Goal: Transaction & Acquisition: Purchase product/service

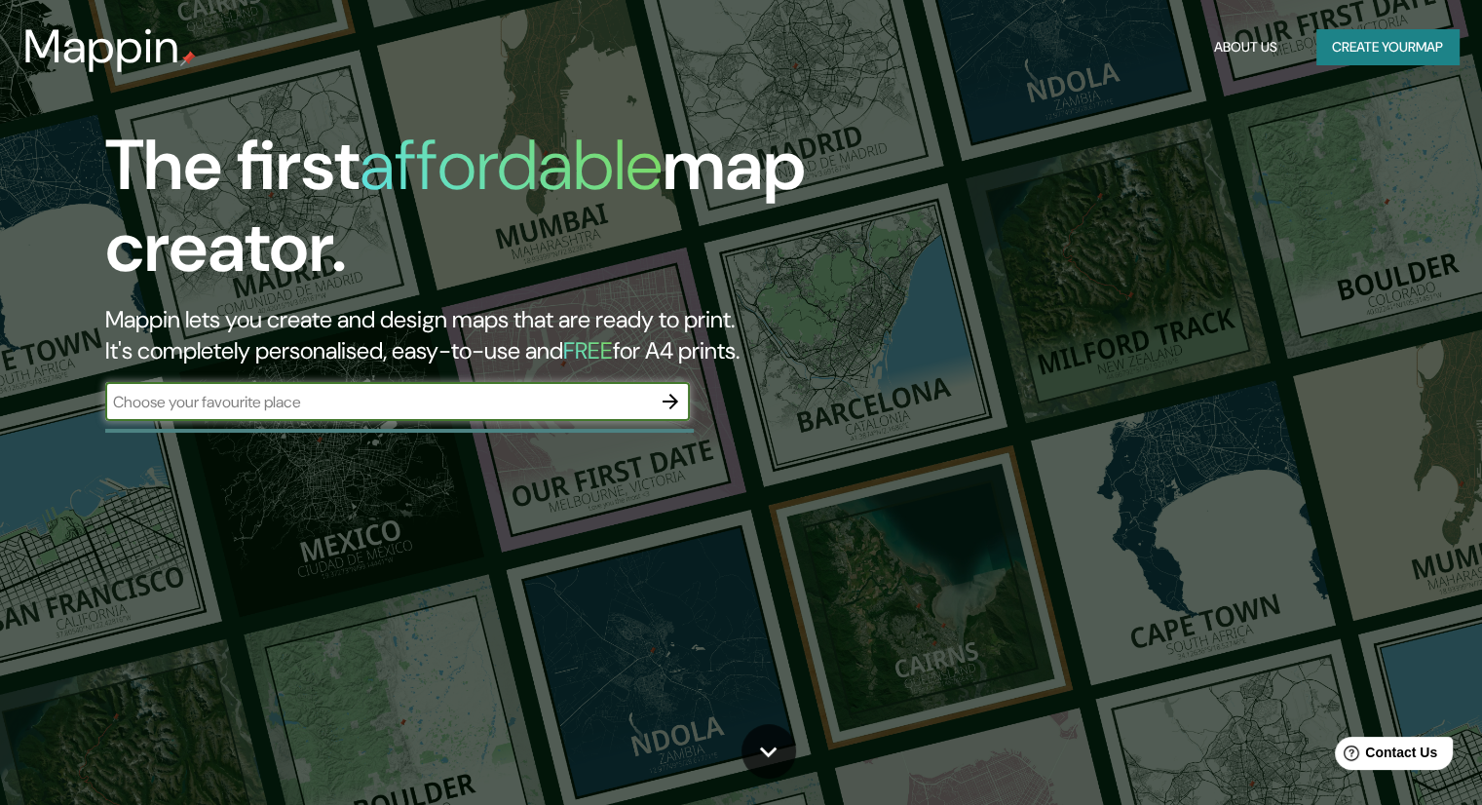
click at [533, 391] on input "text" at bounding box center [378, 402] width 546 height 22
type input "[GEOGRAPHIC_DATA]"
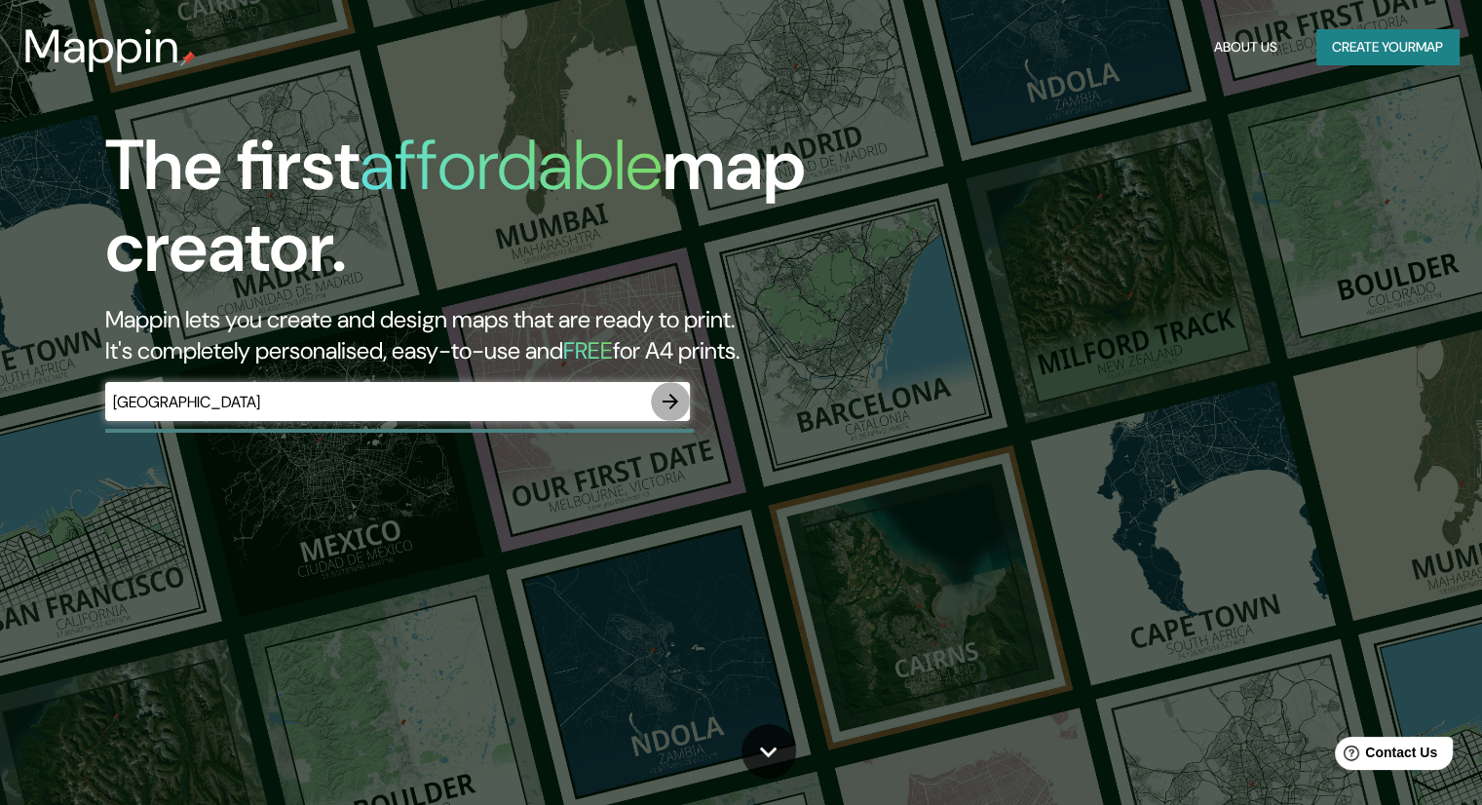
click at [684, 408] on button "button" at bounding box center [670, 401] width 39 height 39
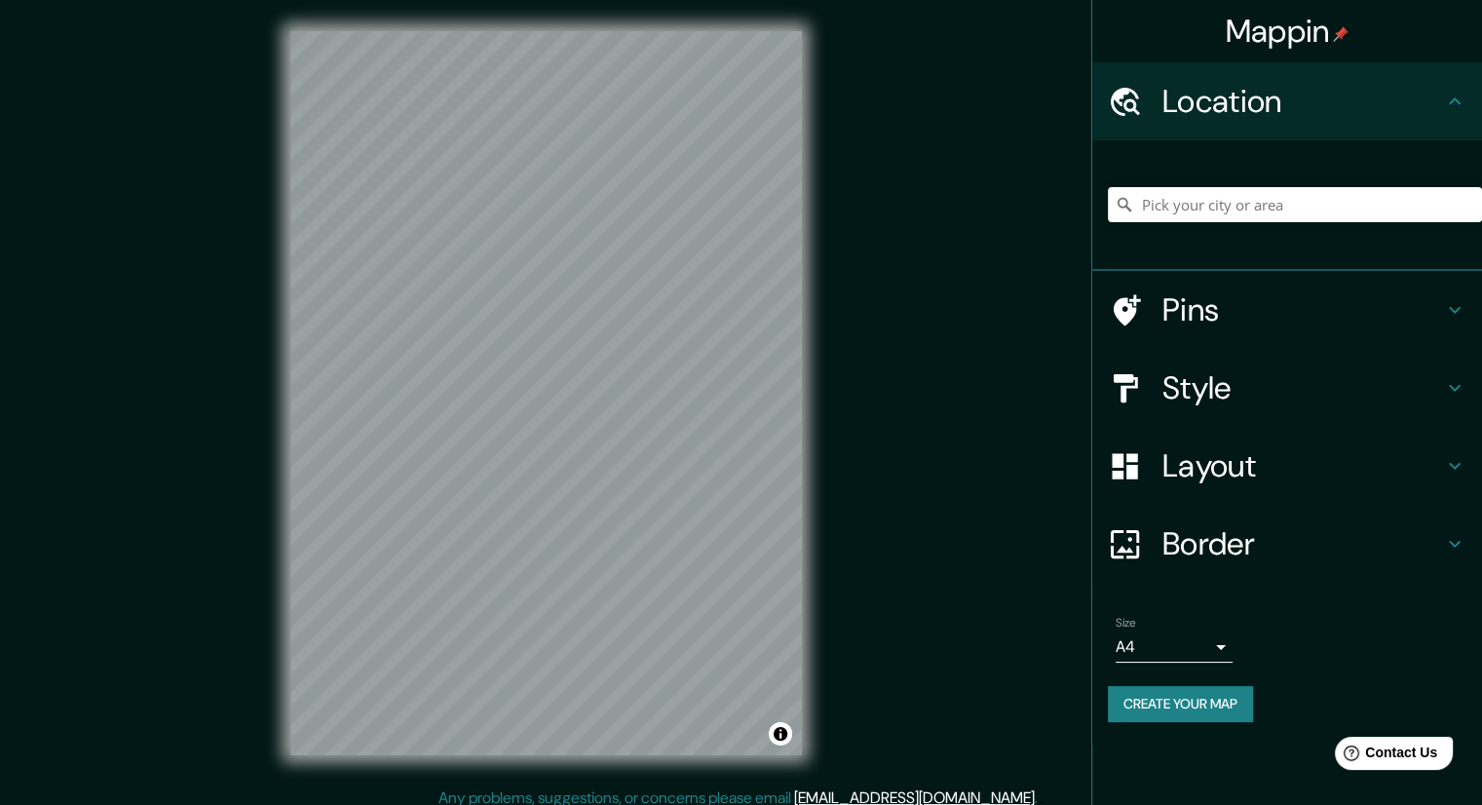
click at [1199, 227] on div at bounding box center [1295, 204] width 374 height 97
click at [1194, 218] on input "Pick your city or area" at bounding box center [1295, 204] width 374 height 35
type input "[GEOGRAPHIC_DATA], [GEOGRAPHIC_DATA][PERSON_NAME], [GEOGRAPHIC_DATA]"
click at [1221, 374] on h4 "Style" at bounding box center [1302, 387] width 281 height 39
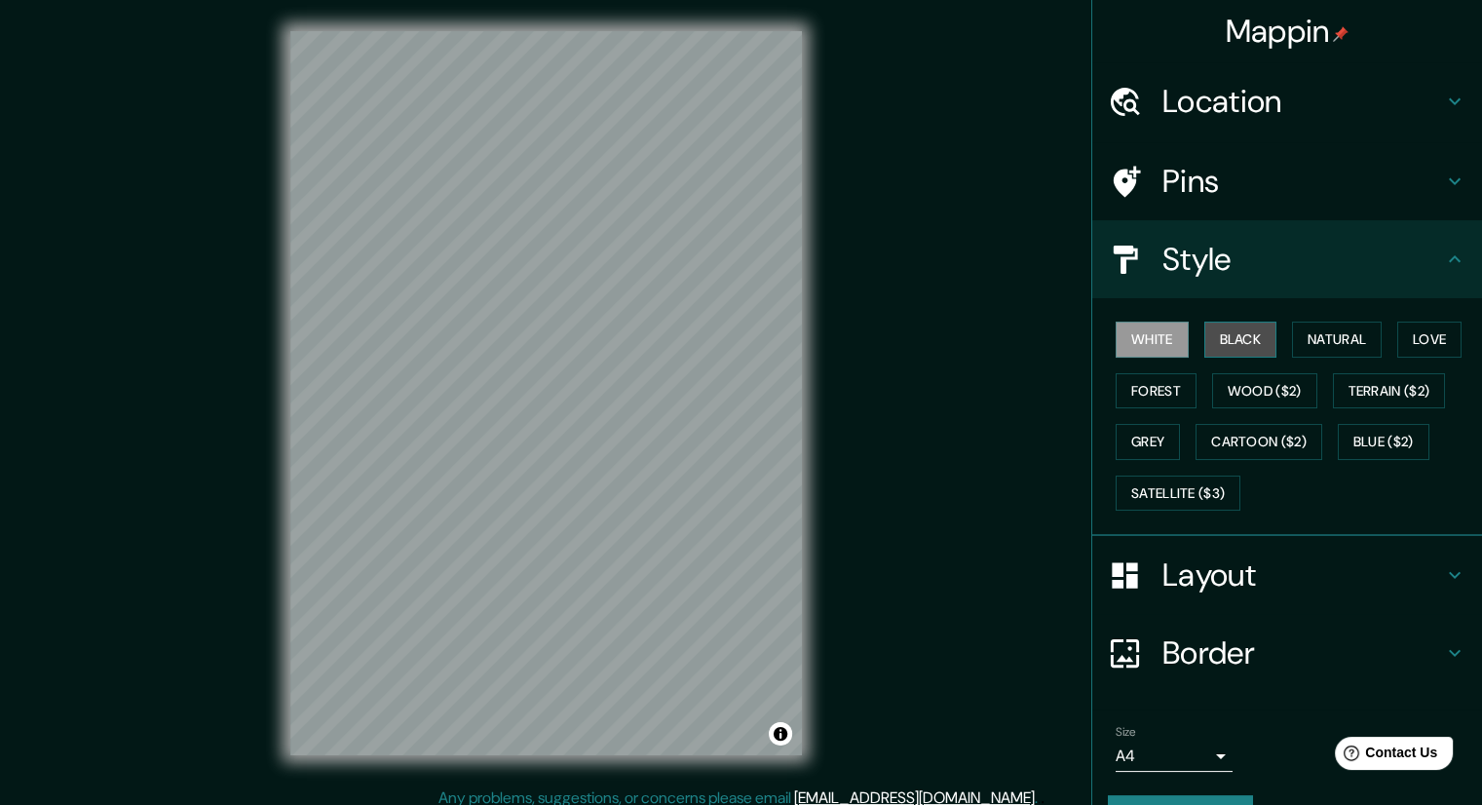
click at [1221, 348] on button "Black" at bounding box center [1240, 339] width 73 height 36
click at [1330, 344] on button "Natural" at bounding box center [1337, 339] width 90 height 36
click at [1342, 353] on button "Natural" at bounding box center [1337, 339] width 90 height 36
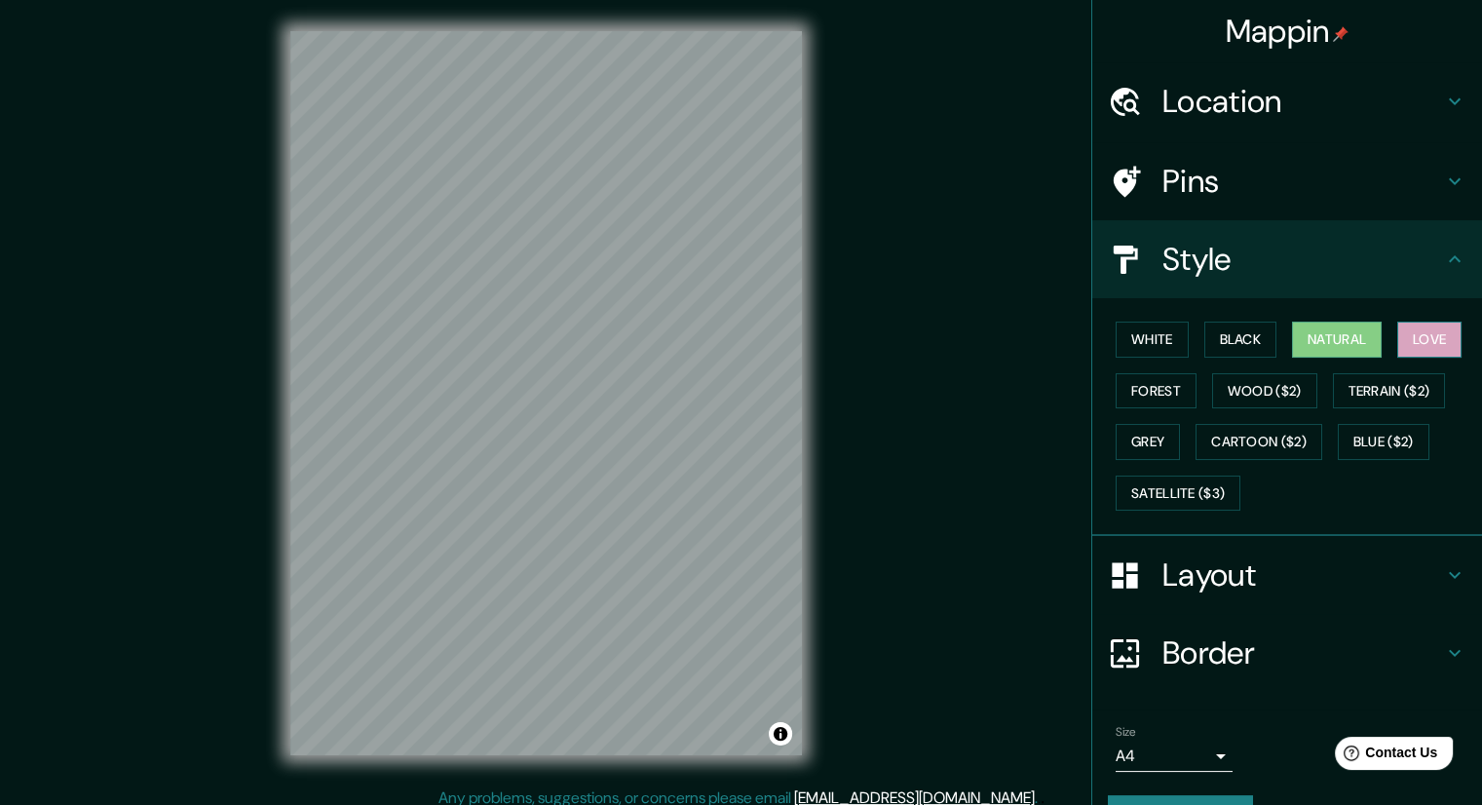
click at [1404, 337] on button "Love" at bounding box center [1429, 339] width 64 height 36
click at [1354, 340] on button "Natural" at bounding box center [1337, 339] width 90 height 36
click at [1138, 396] on button "Forest" at bounding box center [1155, 391] width 81 height 36
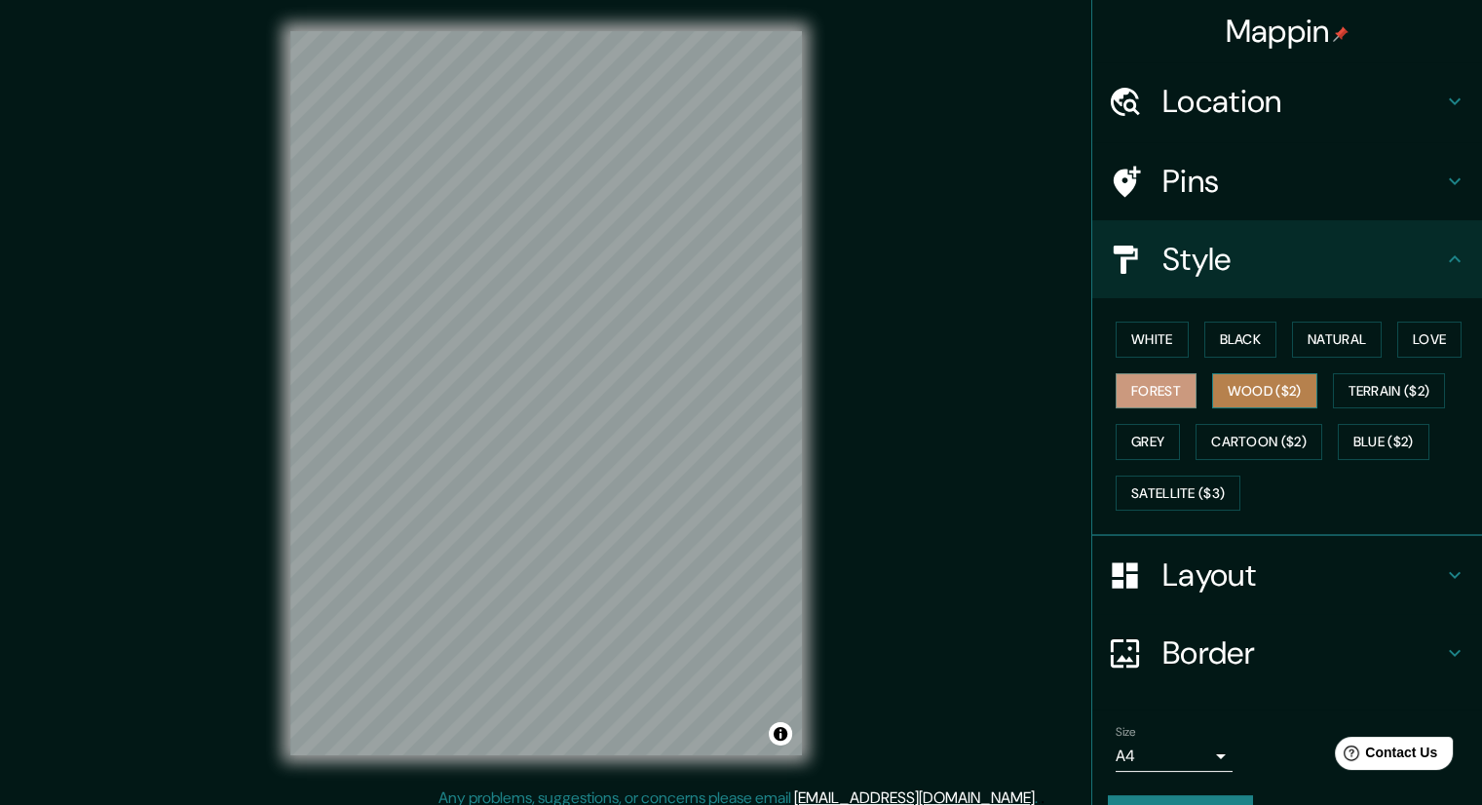
click at [1212, 396] on button "Wood ($2)" at bounding box center [1264, 391] width 105 height 36
click at [1345, 384] on button "Terrain ($2)" at bounding box center [1389, 391] width 113 height 36
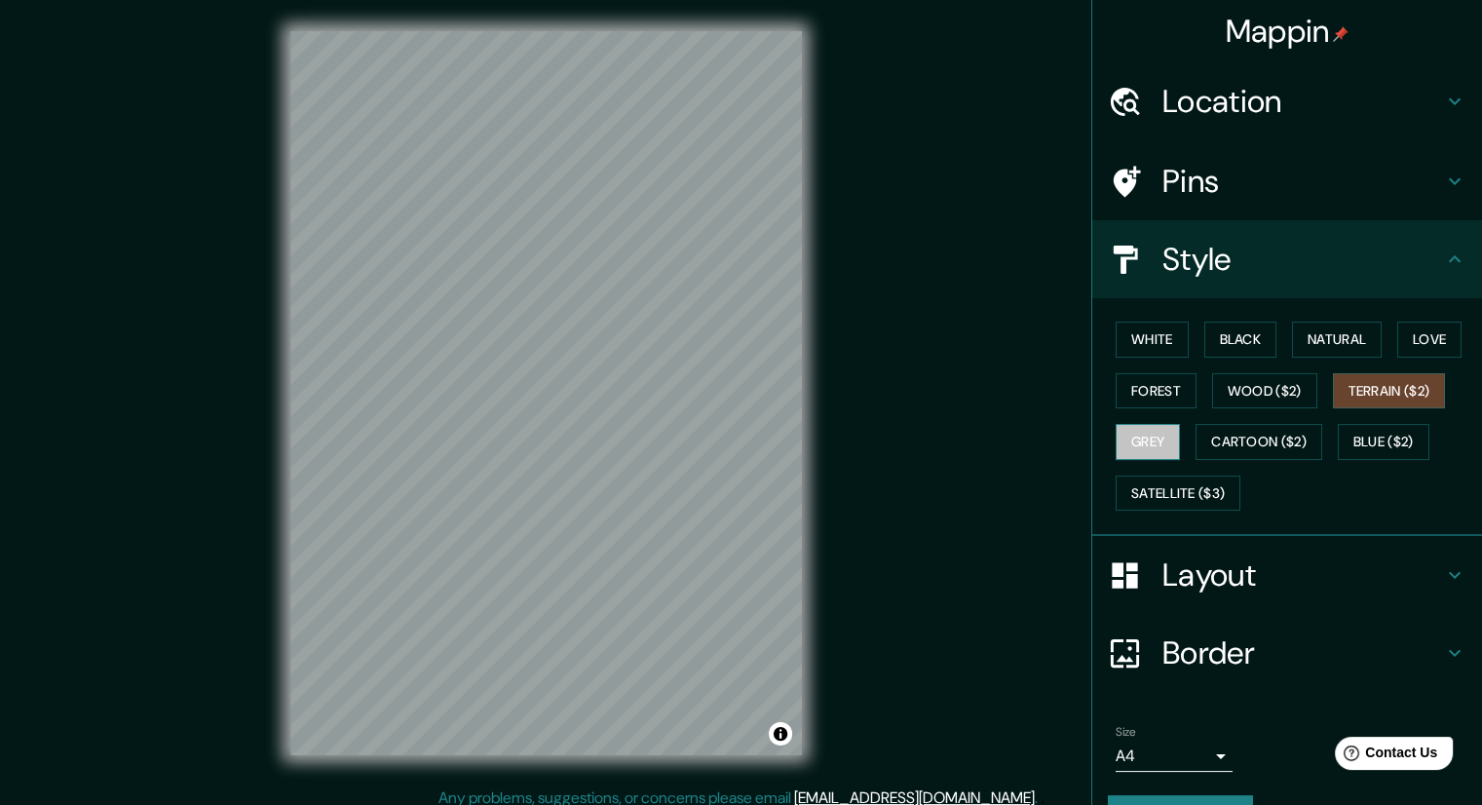
click at [1146, 438] on button "Grey" at bounding box center [1147, 442] width 64 height 36
click at [1254, 437] on button "Cartoon ($2)" at bounding box center [1258, 442] width 127 height 36
click at [1115, 436] on button "Grey" at bounding box center [1147, 442] width 64 height 36
click at [1150, 385] on button "Forest" at bounding box center [1155, 391] width 81 height 36
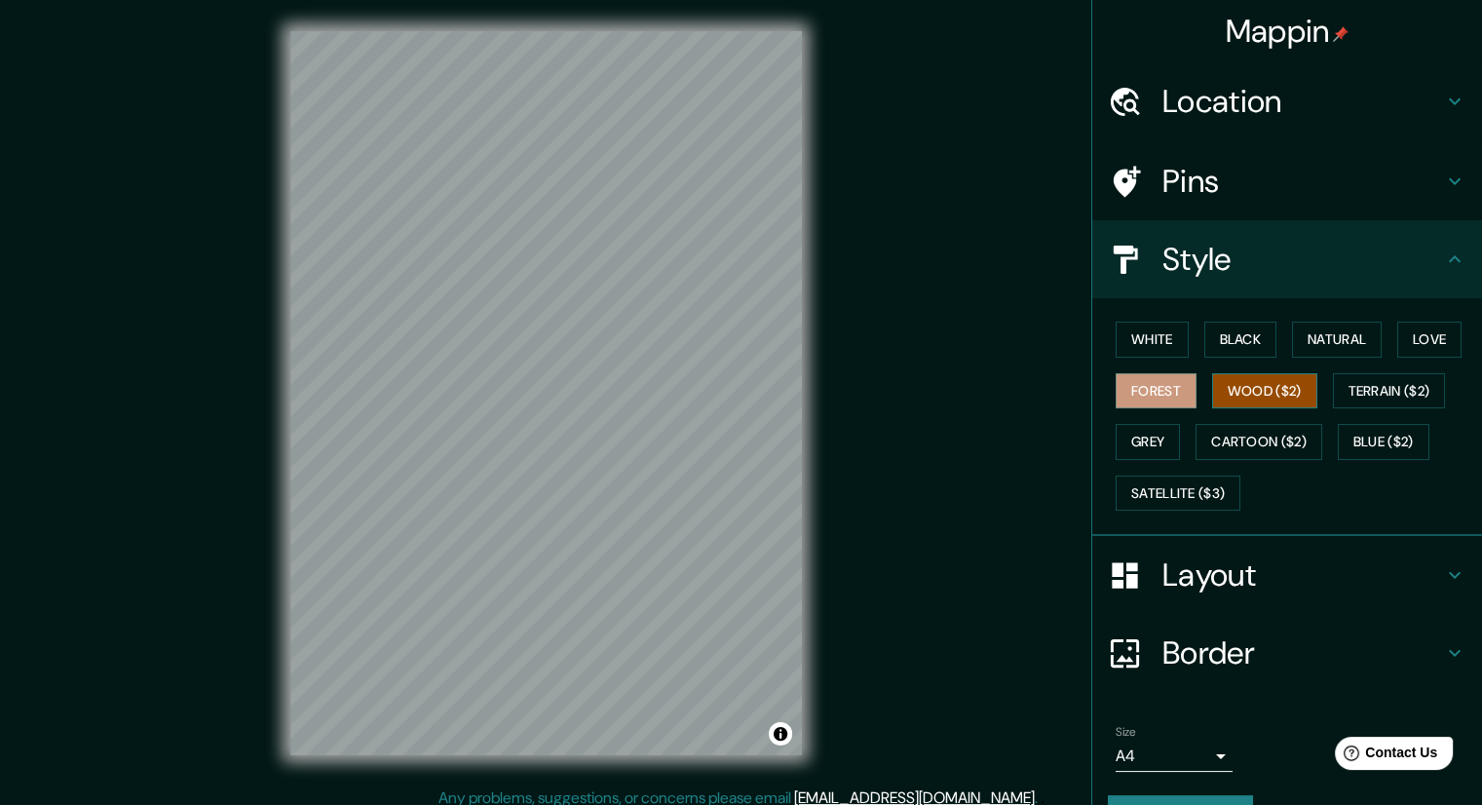
click at [1235, 393] on button "Wood ($2)" at bounding box center [1264, 391] width 105 height 36
click at [1236, 350] on button "Black" at bounding box center [1240, 339] width 73 height 36
click at [1175, 151] on div "Pins" at bounding box center [1287, 181] width 390 height 78
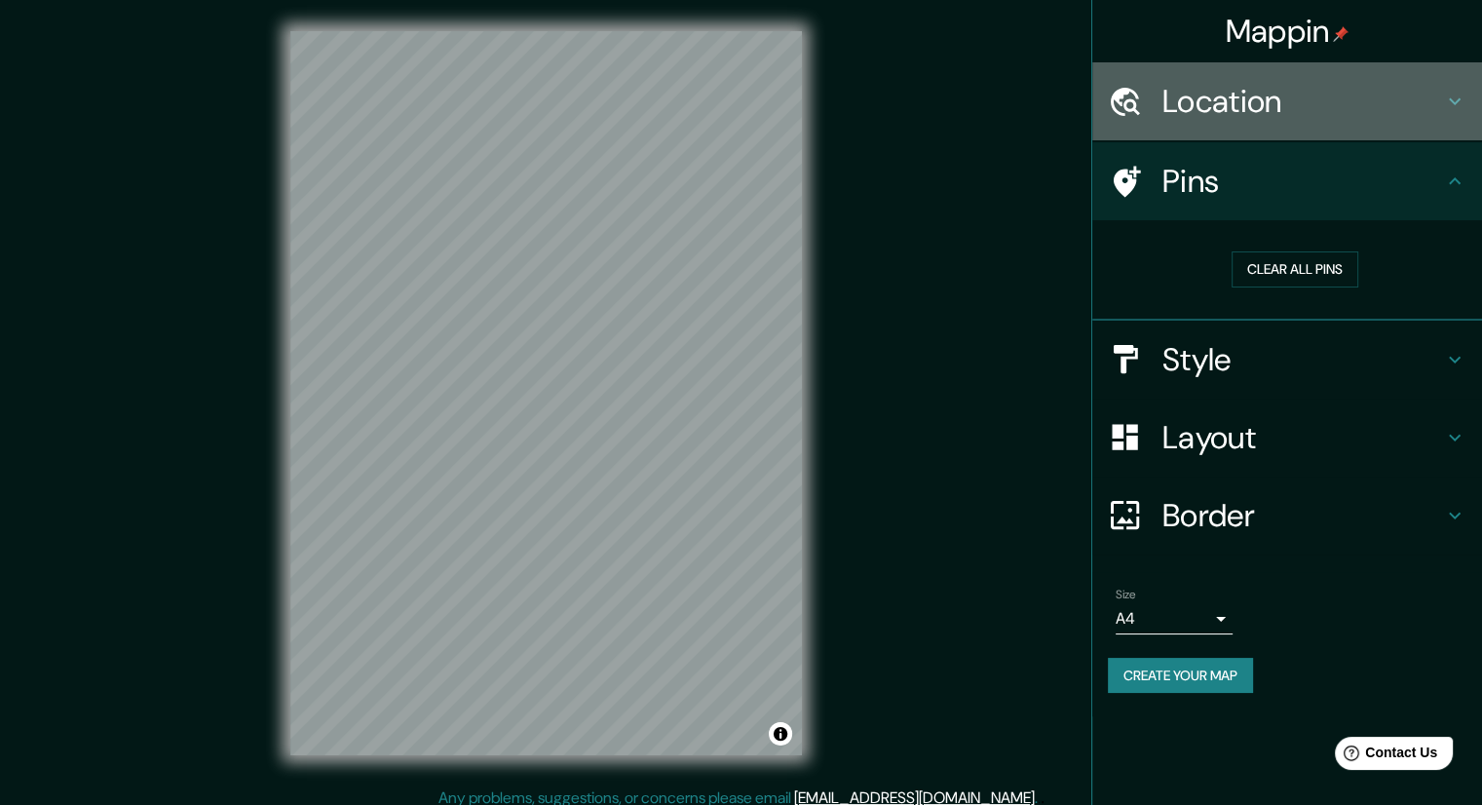
click at [1178, 89] on h4 "Location" at bounding box center [1302, 101] width 281 height 39
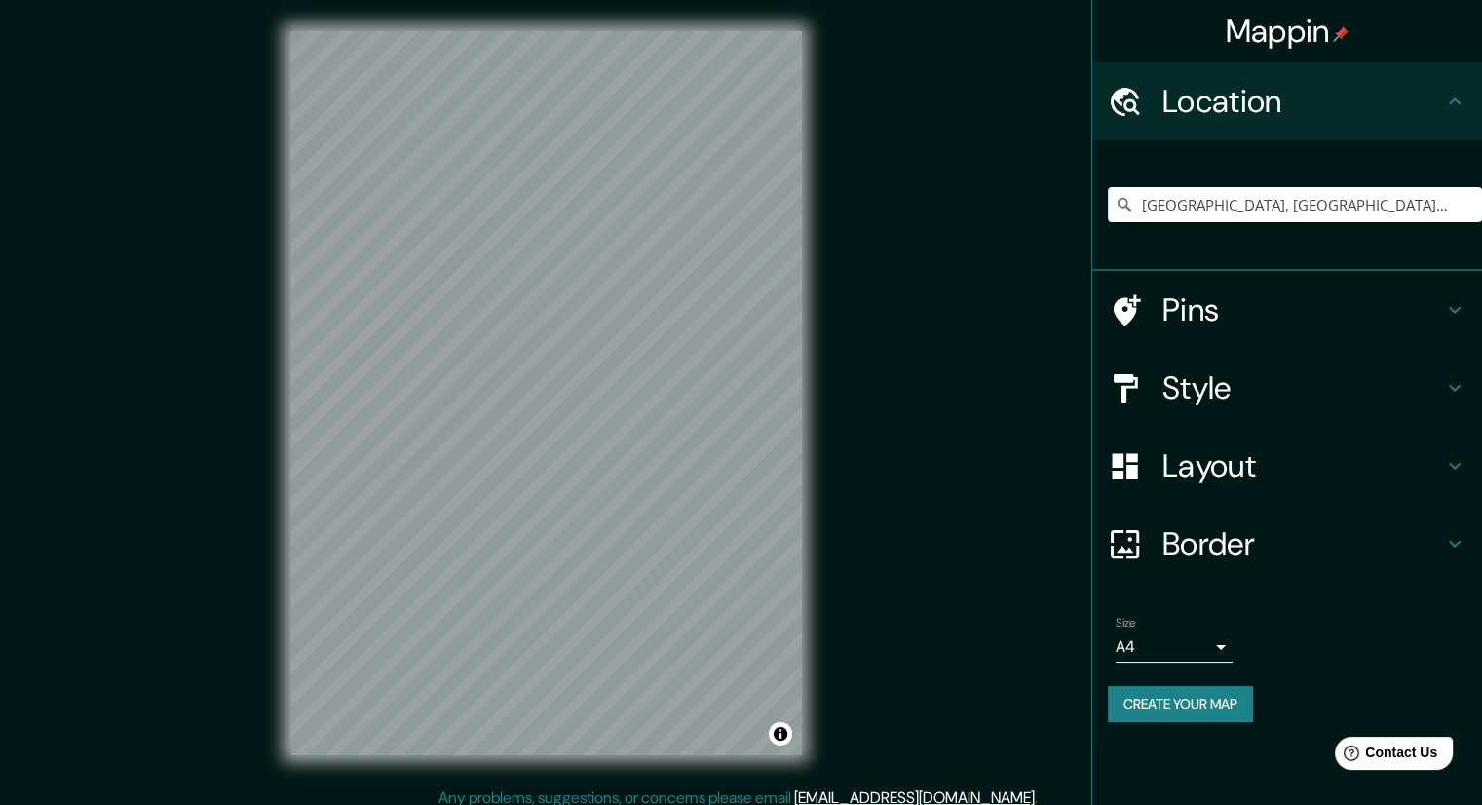
click at [1200, 401] on h4 "Style" at bounding box center [1302, 387] width 281 height 39
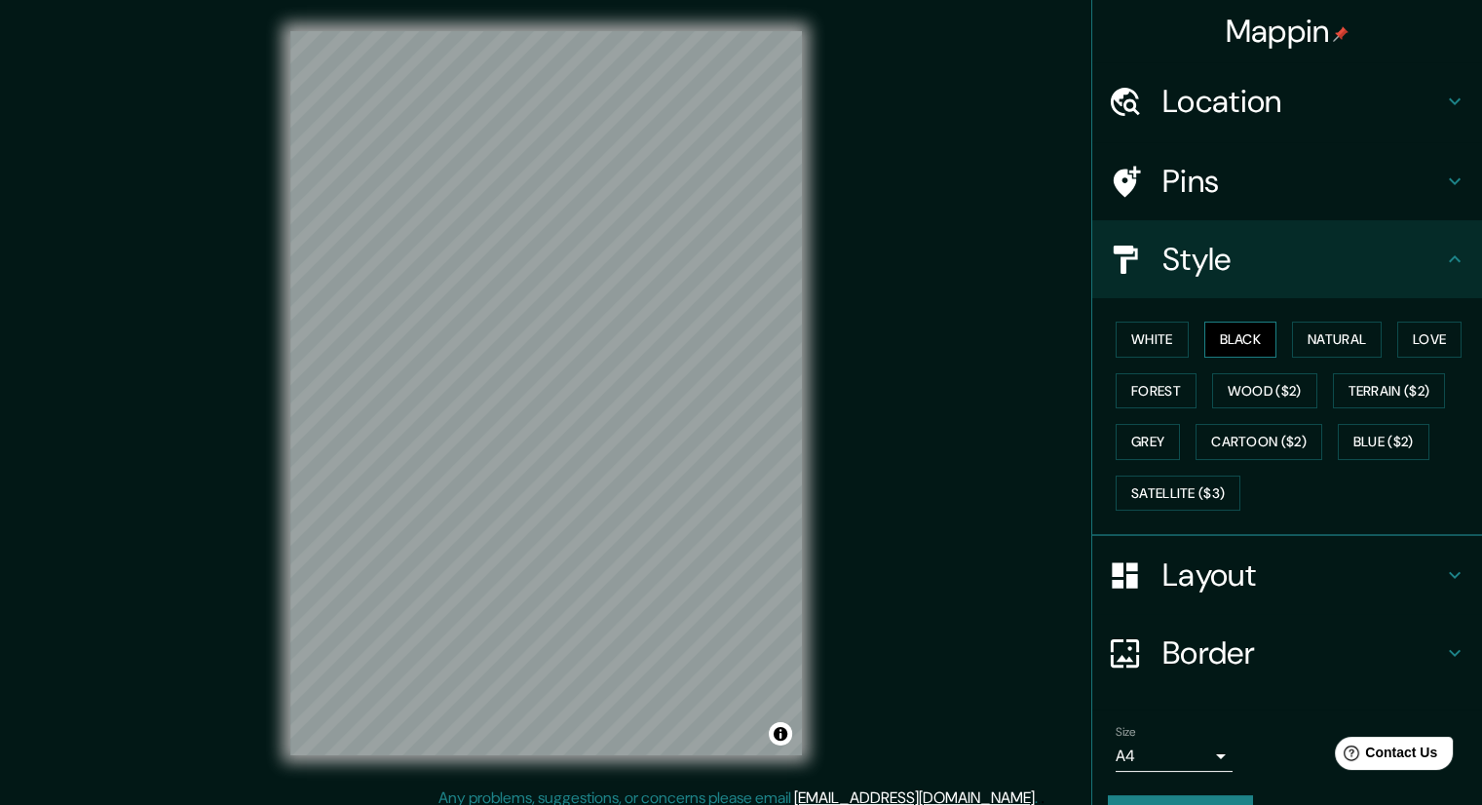
click at [1219, 325] on button "Black" at bounding box center [1240, 339] width 73 height 36
click at [1174, 340] on div "White Black Natural Love Forest Wood ($2) Terrain ($2) Grey Cartoon ($2) Blue (…" at bounding box center [1295, 416] width 374 height 205
click at [1160, 340] on button "White" at bounding box center [1151, 339] width 73 height 36
drag, startPoint x: 806, startPoint y: 372, endPoint x: 832, endPoint y: 370, distance: 26.4
click at [832, 370] on div "© Mapbox © OpenStreetMap Improve this map" at bounding box center [546, 393] width 574 height 786
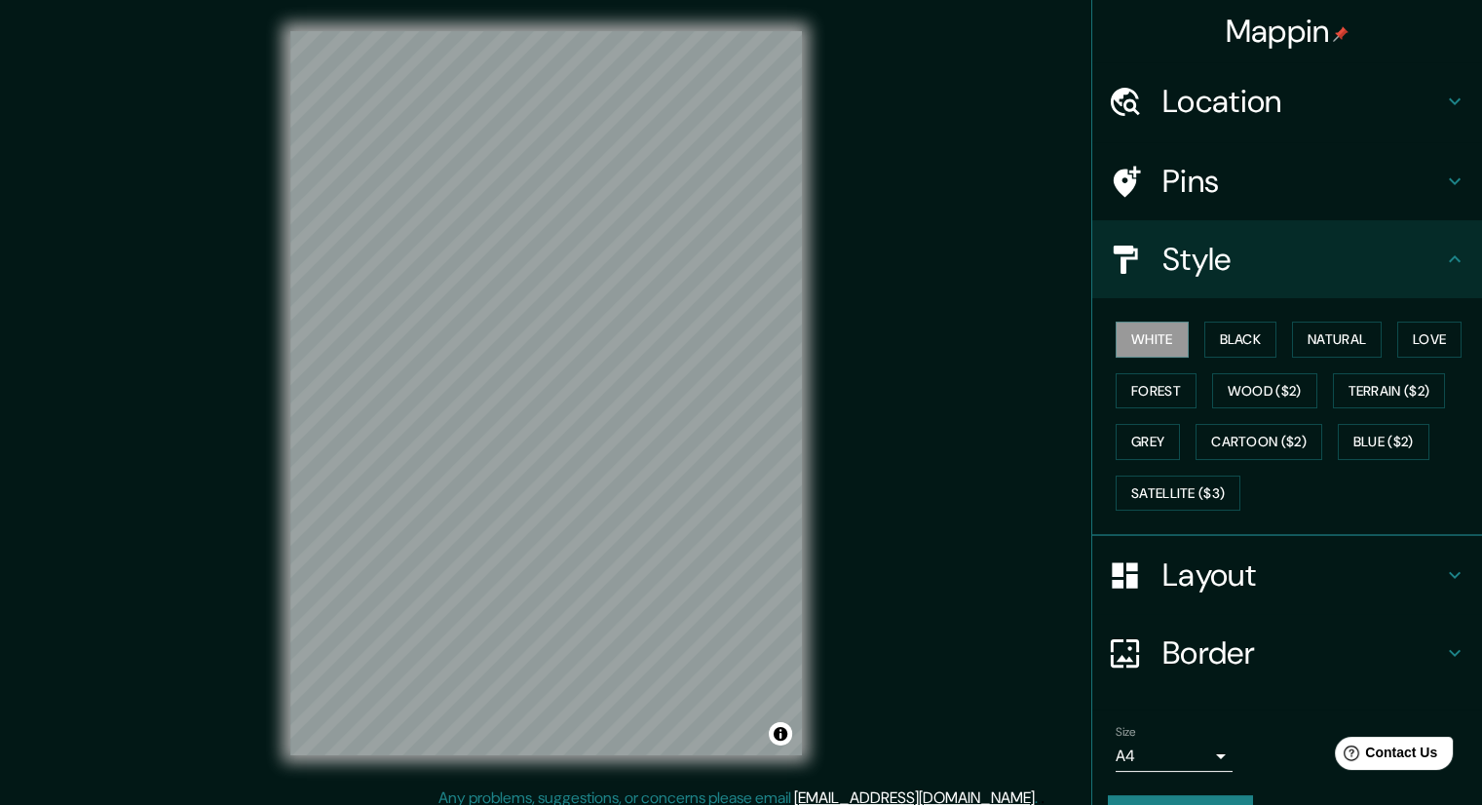
click at [248, 391] on div "Mappin Location [GEOGRAPHIC_DATA], [GEOGRAPHIC_DATA][PERSON_NAME], [GEOGRAPHIC_…" at bounding box center [741, 408] width 1482 height 817
click at [1134, 386] on button "Forest" at bounding box center [1155, 391] width 81 height 36
click at [1146, 426] on button "Grey" at bounding box center [1147, 442] width 64 height 36
click at [1246, 403] on button "Wood ($2)" at bounding box center [1264, 391] width 105 height 36
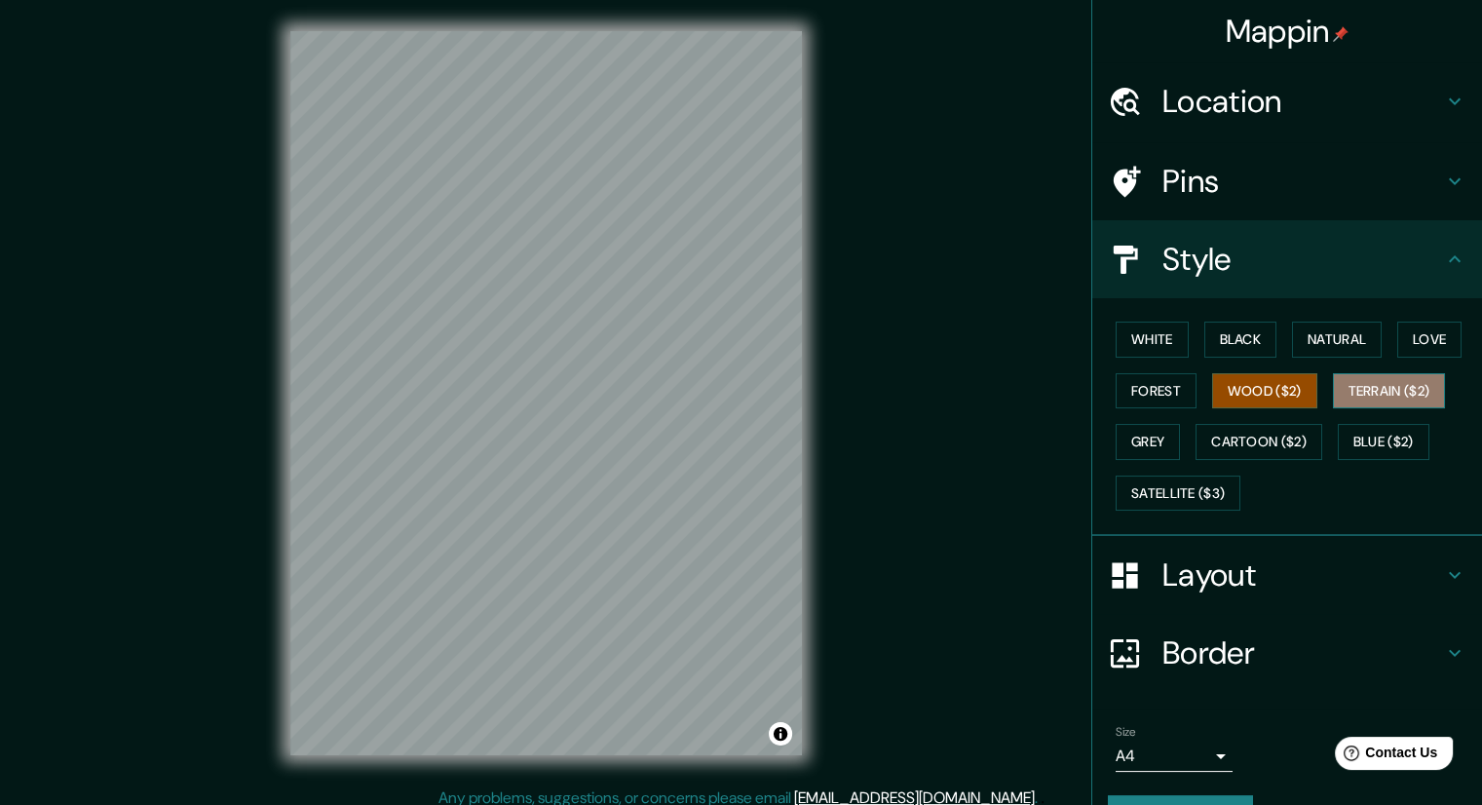
click at [1348, 397] on button "Terrain ($2)" at bounding box center [1389, 391] width 113 height 36
click at [1397, 345] on button "Love" at bounding box center [1429, 339] width 64 height 36
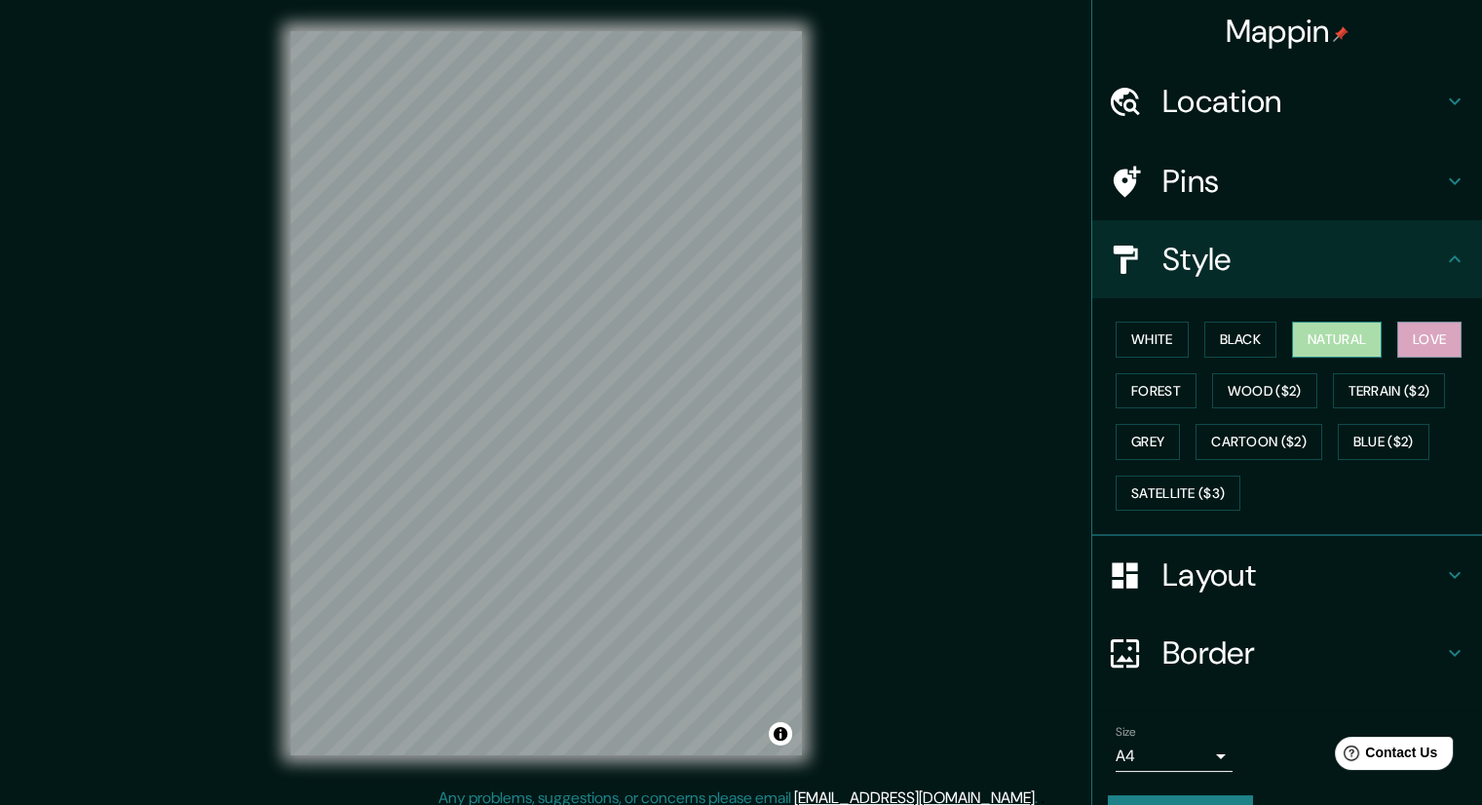
click at [1360, 340] on button "Natural" at bounding box center [1337, 339] width 90 height 36
click at [1410, 344] on button "Love" at bounding box center [1429, 339] width 64 height 36
click at [1406, 374] on button "Terrain ($2)" at bounding box center [1389, 391] width 113 height 36
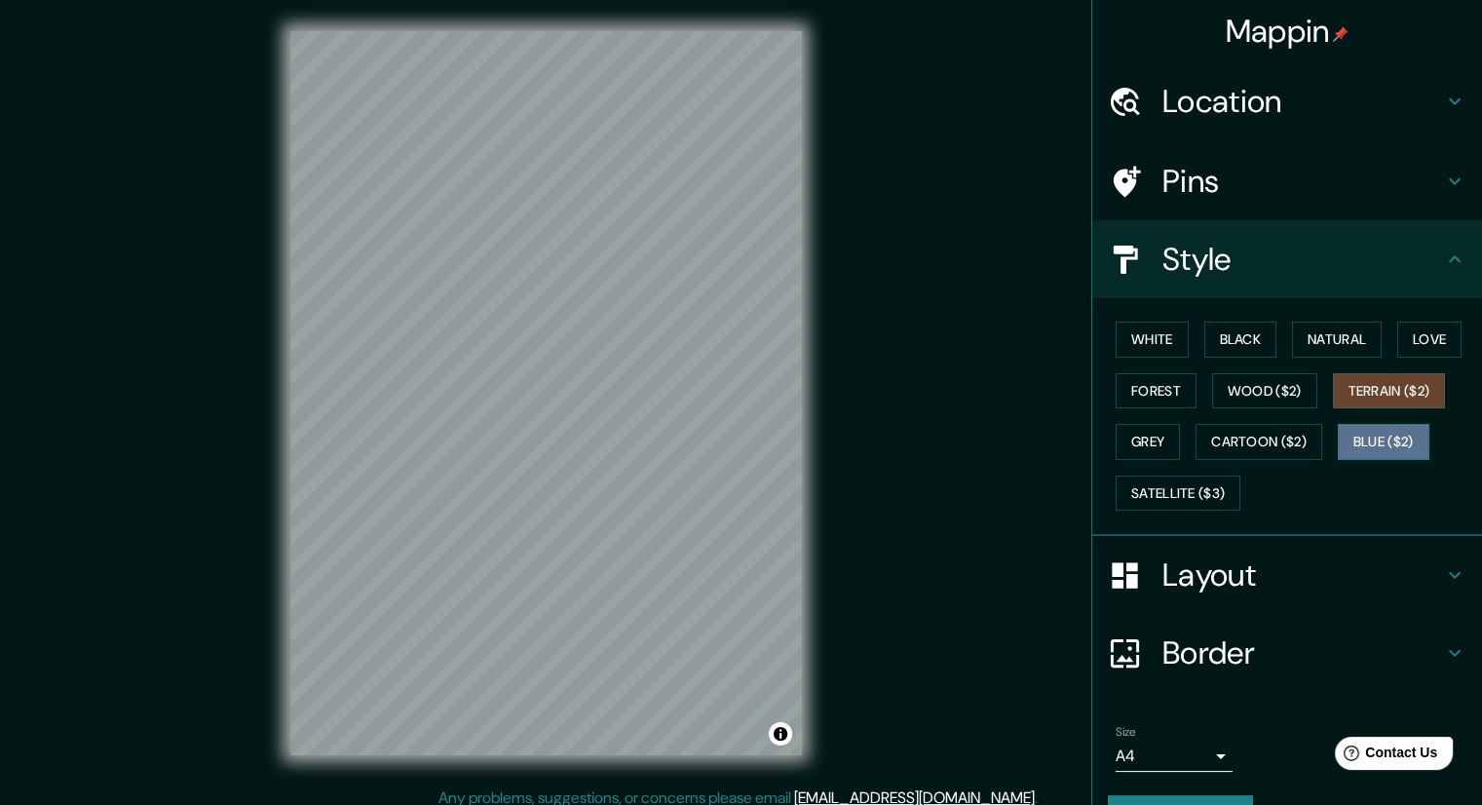
click at [1370, 432] on button "Blue ($2)" at bounding box center [1384, 442] width 92 height 36
click at [1278, 429] on button "Cartoon ($2)" at bounding box center [1258, 442] width 127 height 36
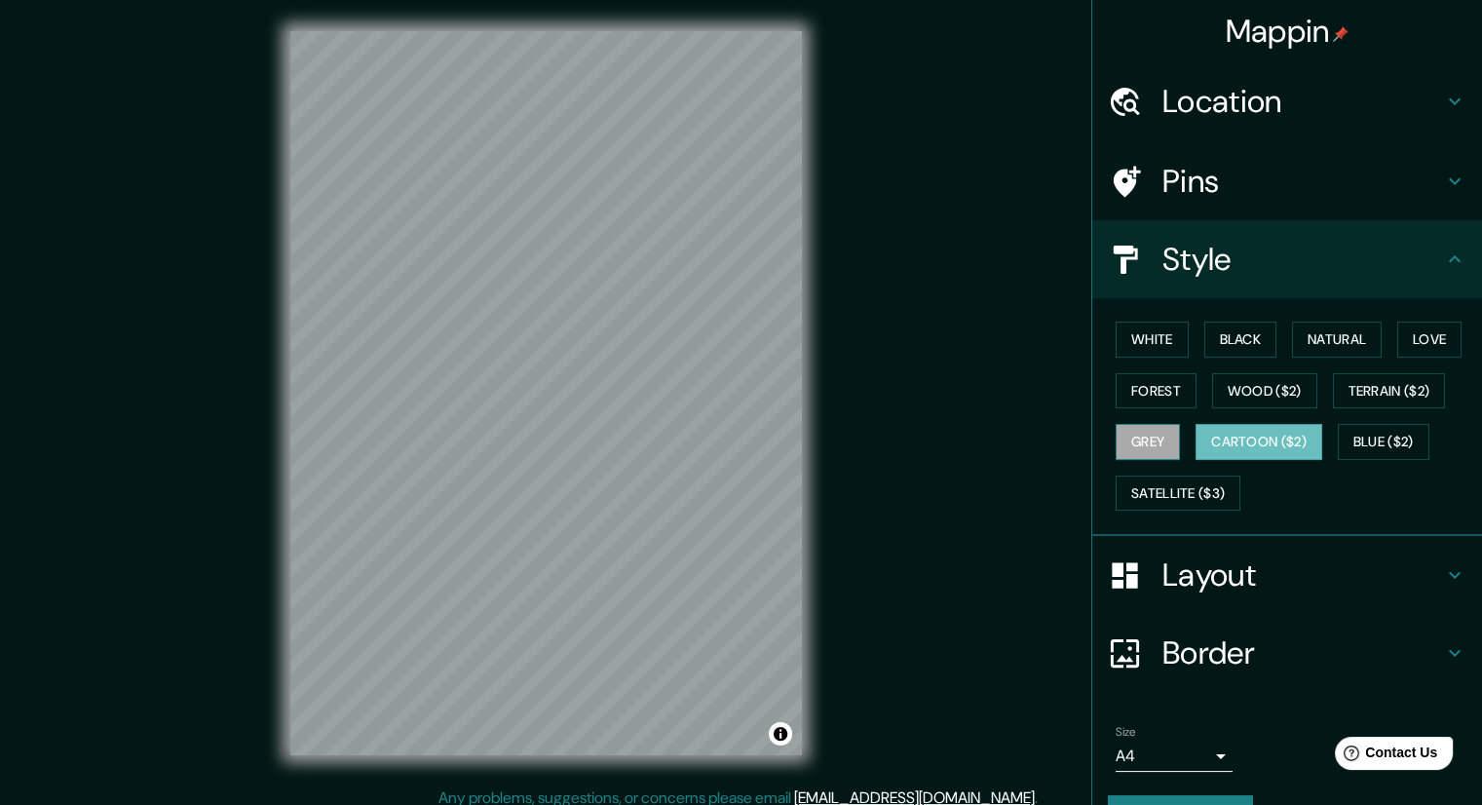
click at [1149, 448] on button "Grey" at bounding box center [1147, 442] width 64 height 36
click at [1154, 480] on button "Satellite ($3)" at bounding box center [1177, 493] width 125 height 36
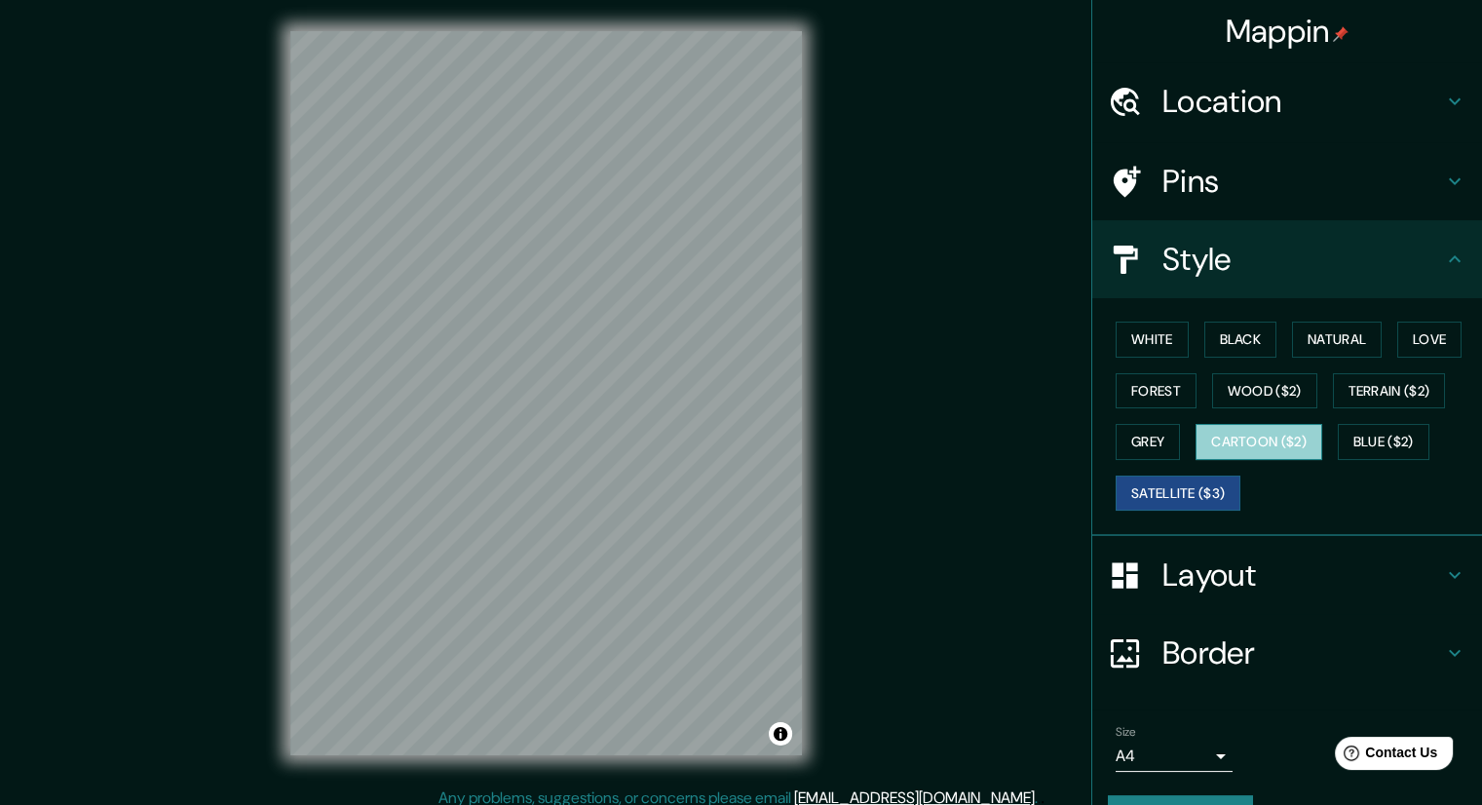
click at [1259, 430] on button "Cartoon ($2)" at bounding box center [1258, 442] width 127 height 36
click at [1260, 406] on div "White Black Natural Love Forest Wood ($2) Terrain ($2) Grey Cartoon ($2) Blue (…" at bounding box center [1295, 416] width 374 height 205
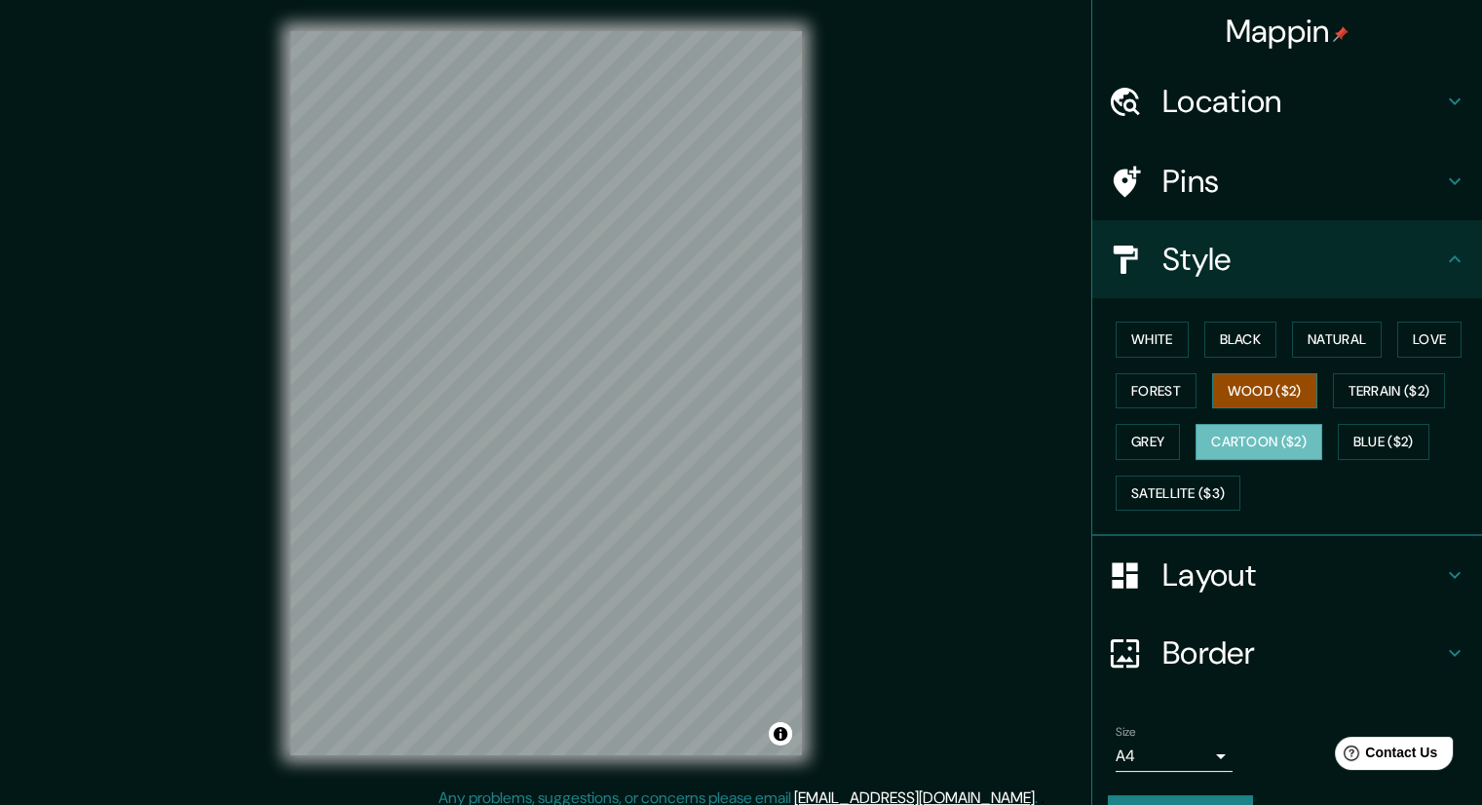
click at [1261, 404] on button "Wood ($2)" at bounding box center [1264, 391] width 105 height 36
click at [1314, 352] on button "Natural" at bounding box center [1337, 339] width 90 height 36
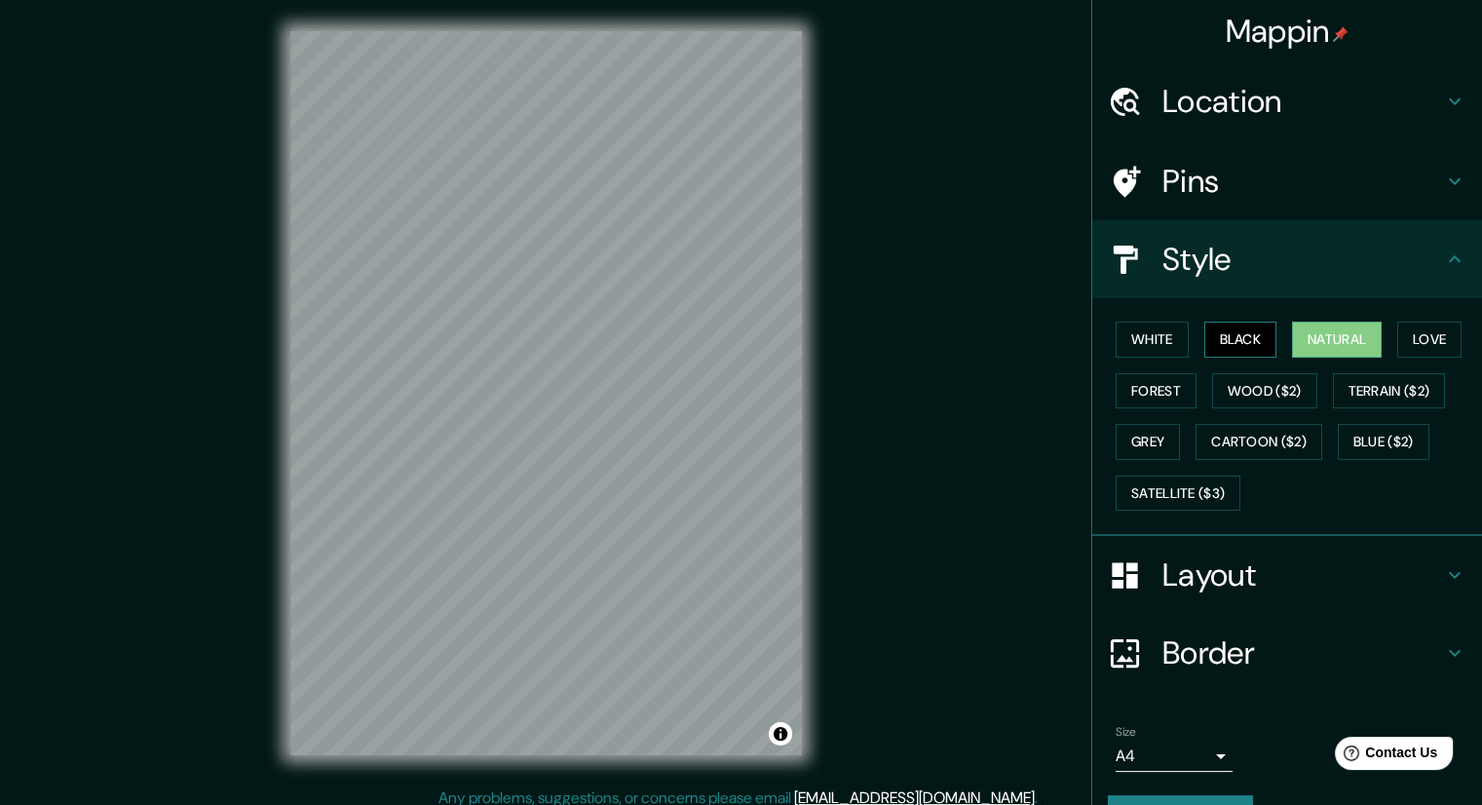
click at [1244, 347] on button "Black" at bounding box center [1240, 339] width 73 height 36
click at [1162, 338] on button "White" at bounding box center [1151, 339] width 73 height 36
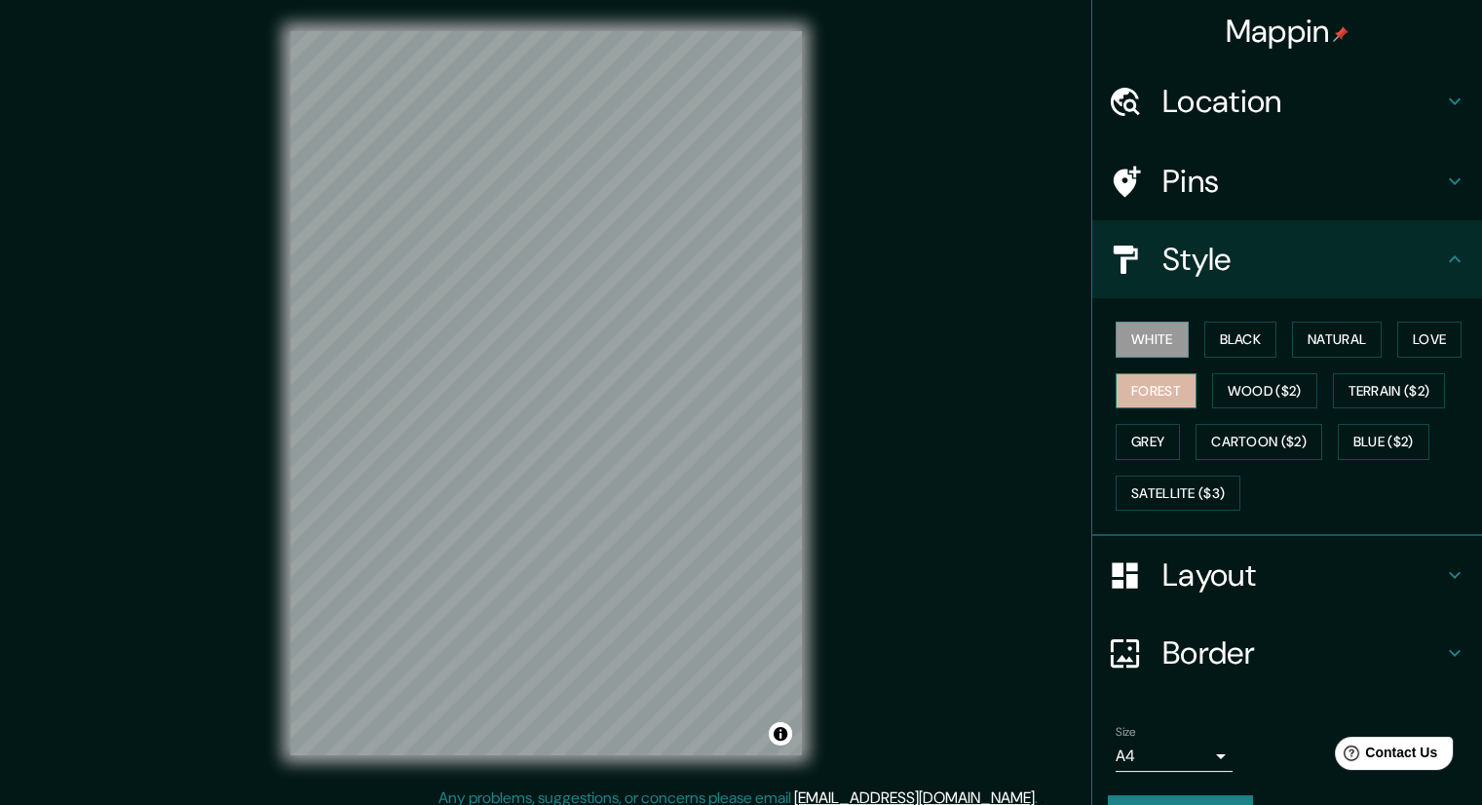
click at [1139, 376] on button "Forest" at bounding box center [1155, 391] width 81 height 36
click at [1231, 383] on button "Wood ($2)" at bounding box center [1264, 391] width 105 height 36
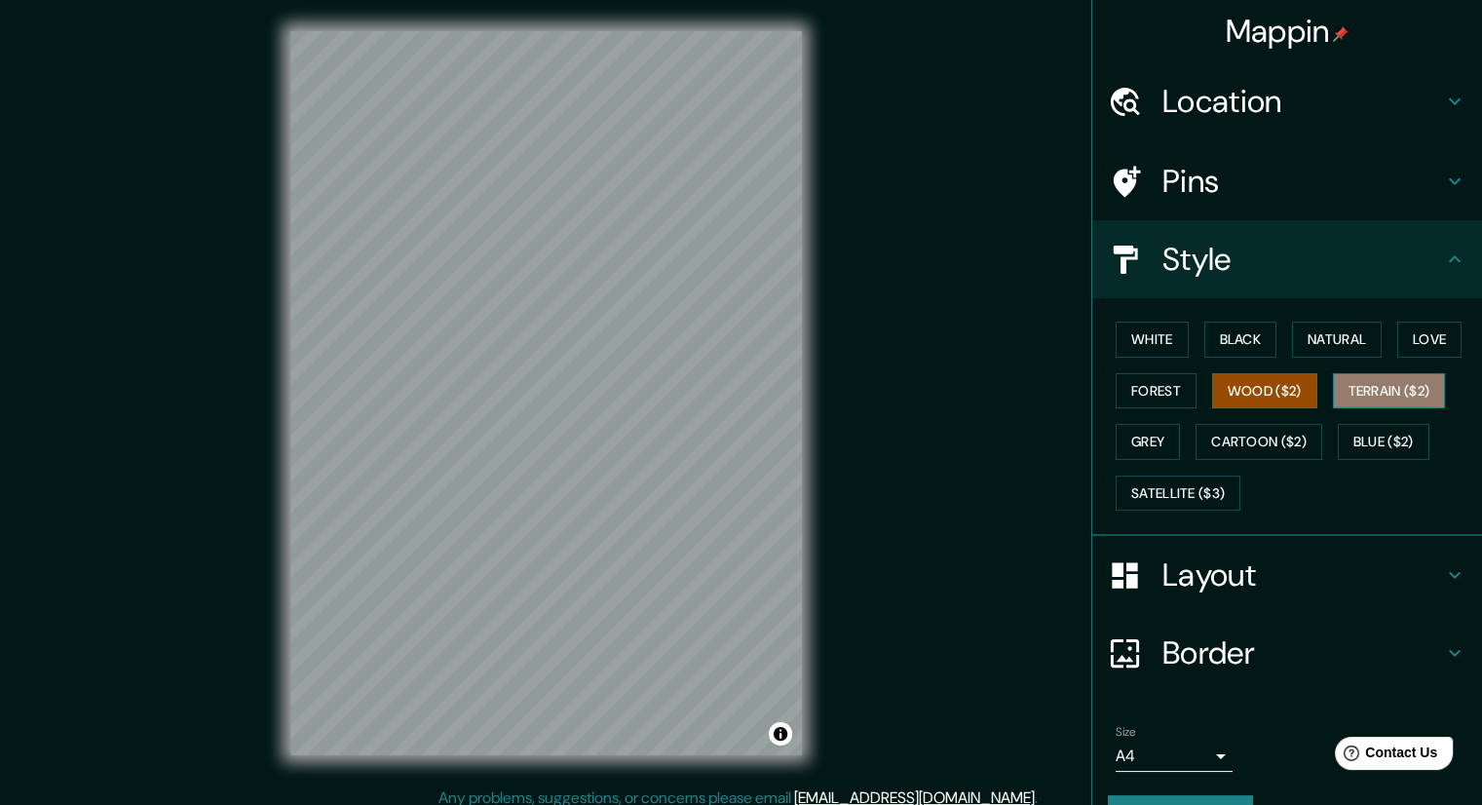
click at [1366, 382] on button "Terrain ($2)" at bounding box center [1389, 391] width 113 height 36
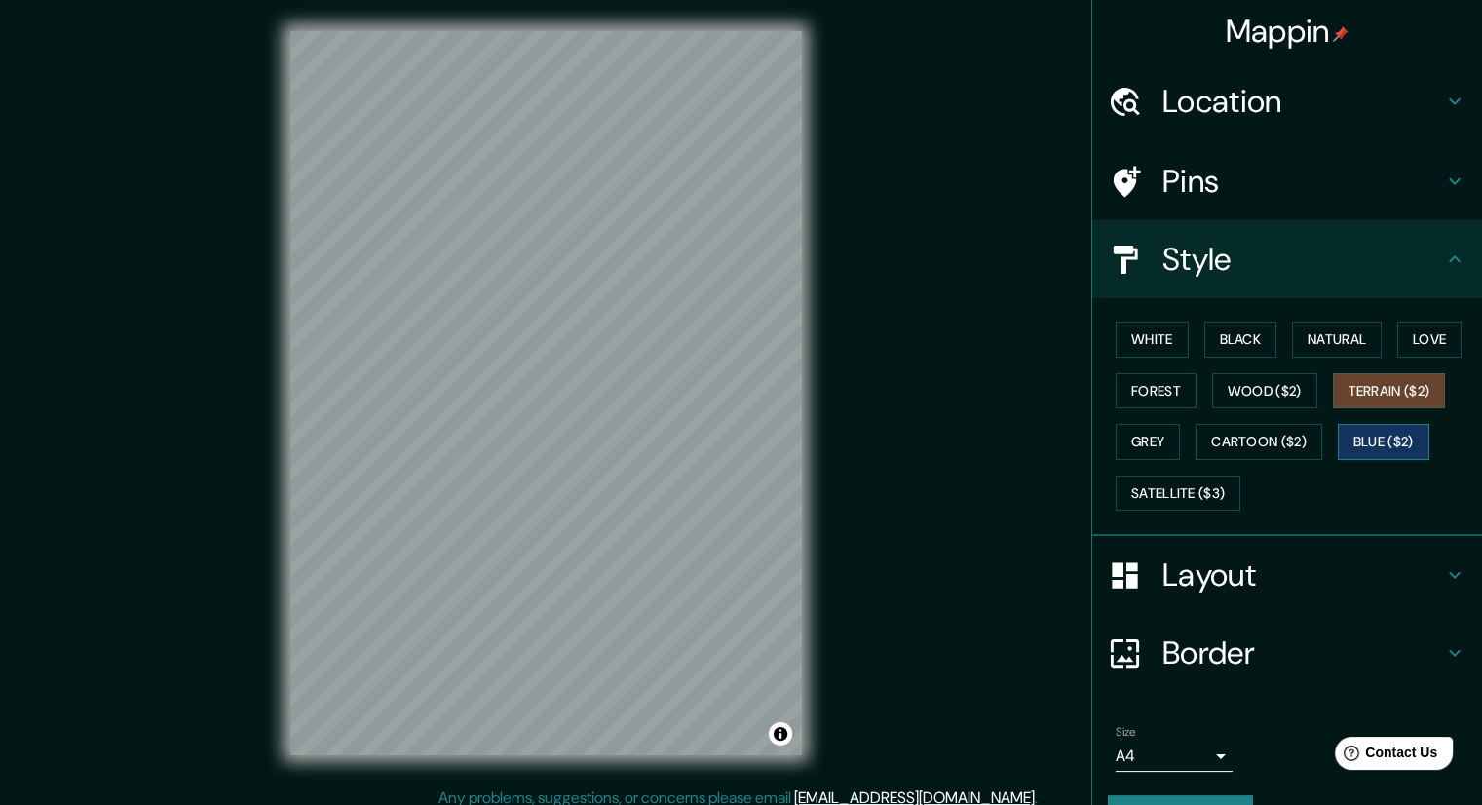
click at [1362, 441] on button "Blue ($2)" at bounding box center [1384, 442] width 92 height 36
drag, startPoint x: 1277, startPoint y: 441, endPoint x: 1261, endPoint y: 446, distance: 17.3
click at [1276, 441] on button "Cartoon ($2)" at bounding box center [1258, 442] width 127 height 36
click at [1195, 452] on button "Cartoon ($2)" at bounding box center [1258, 442] width 127 height 36
click at [1225, 568] on h4 "Layout" at bounding box center [1302, 574] width 281 height 39
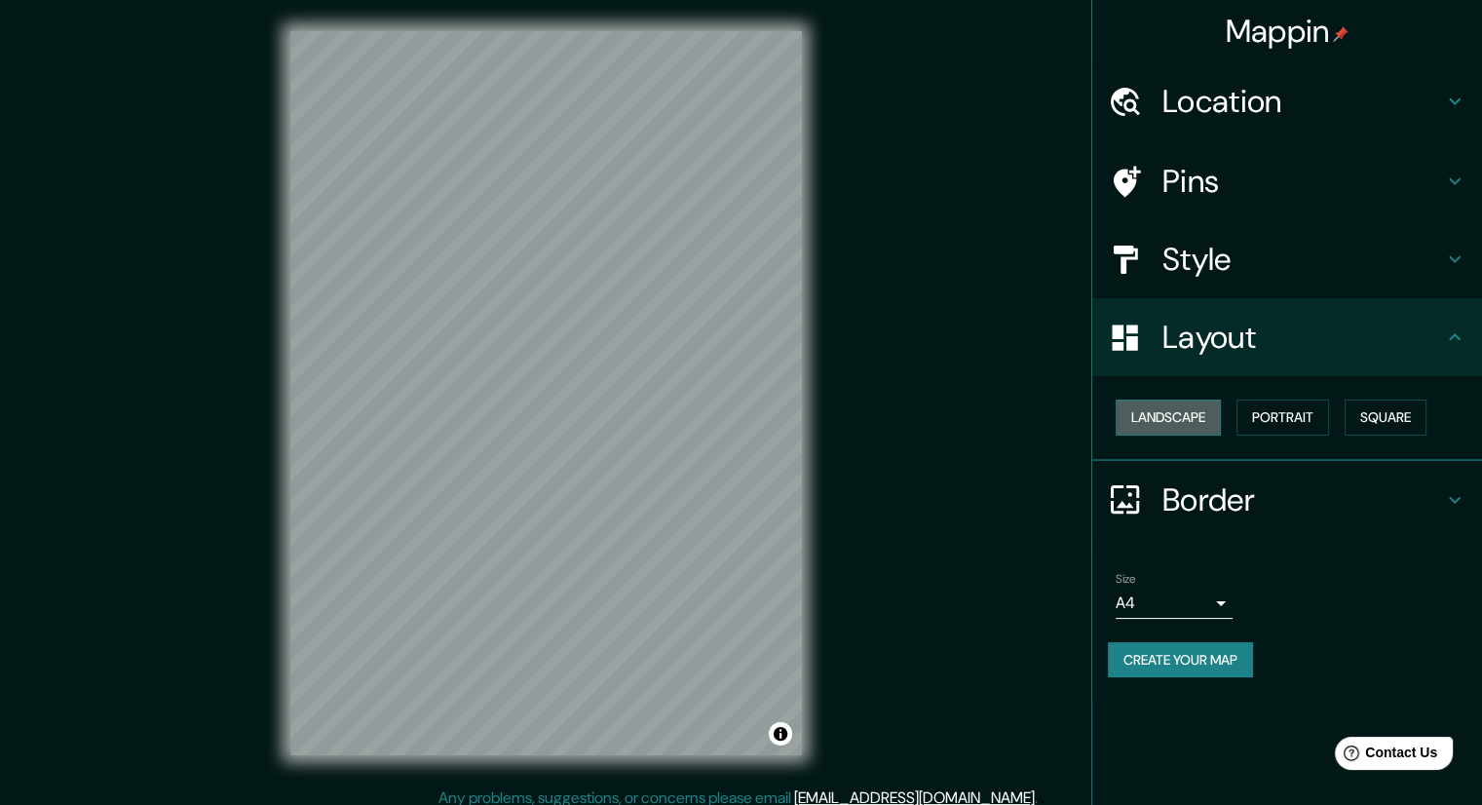
click at [1206, 425] on button "Landscape" at bounding box center [1167, 417] width 105 height 36
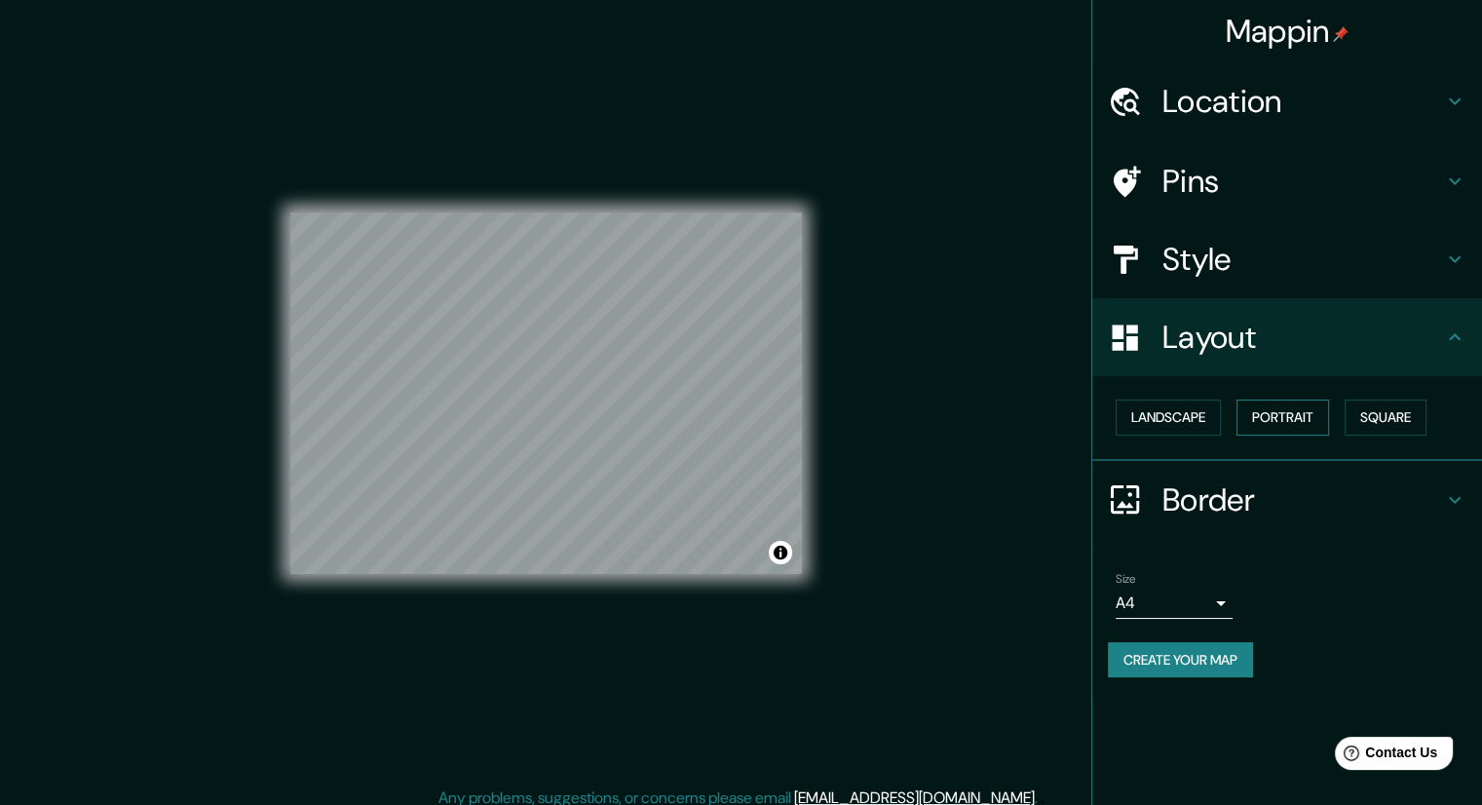
click at [1263, 418] on button "Portrait" at bounding box center [1282, 417] width 93 height 36
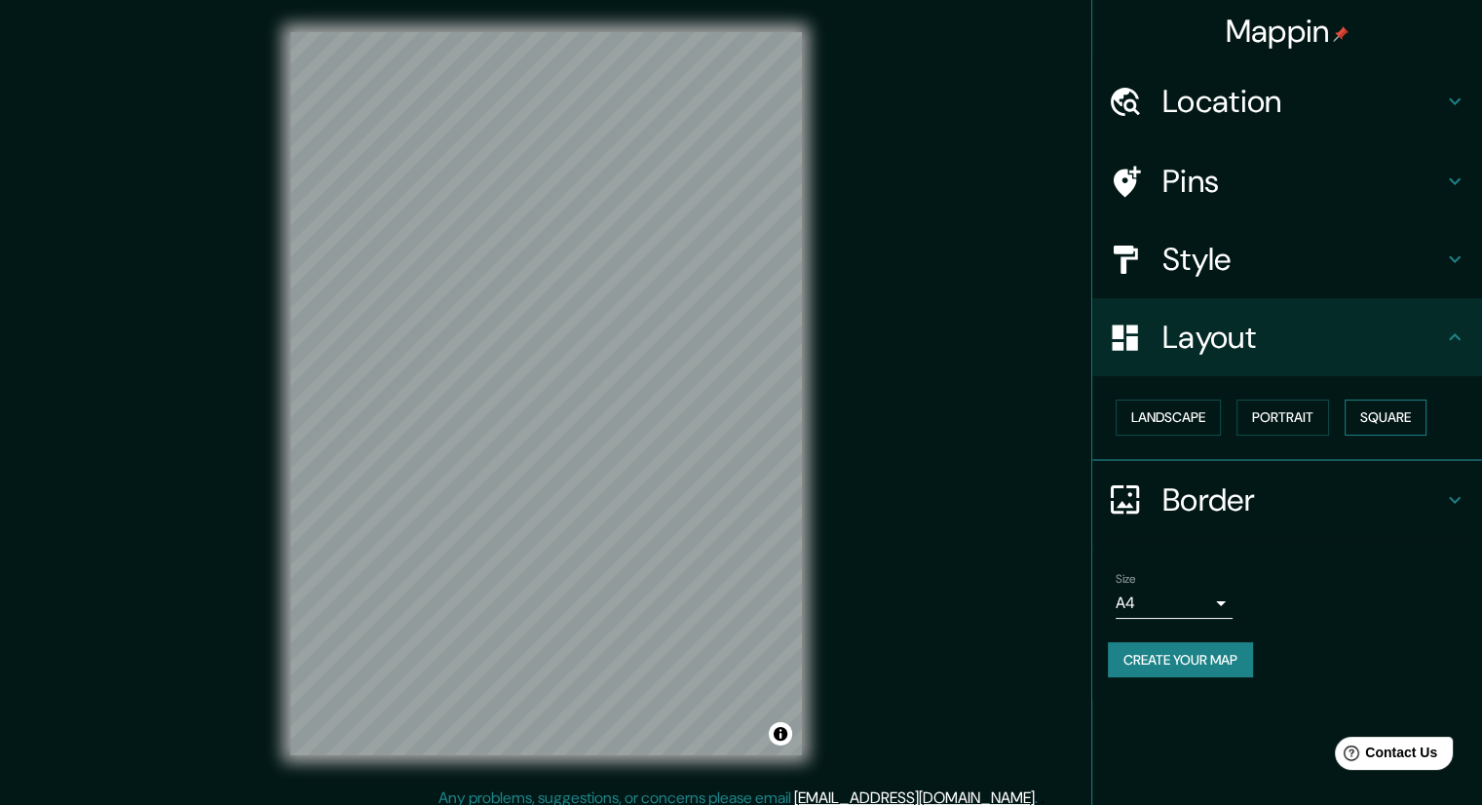
click at [1379, 415] on button "Square" at bounding box center [1385, 417] width 82 height 36
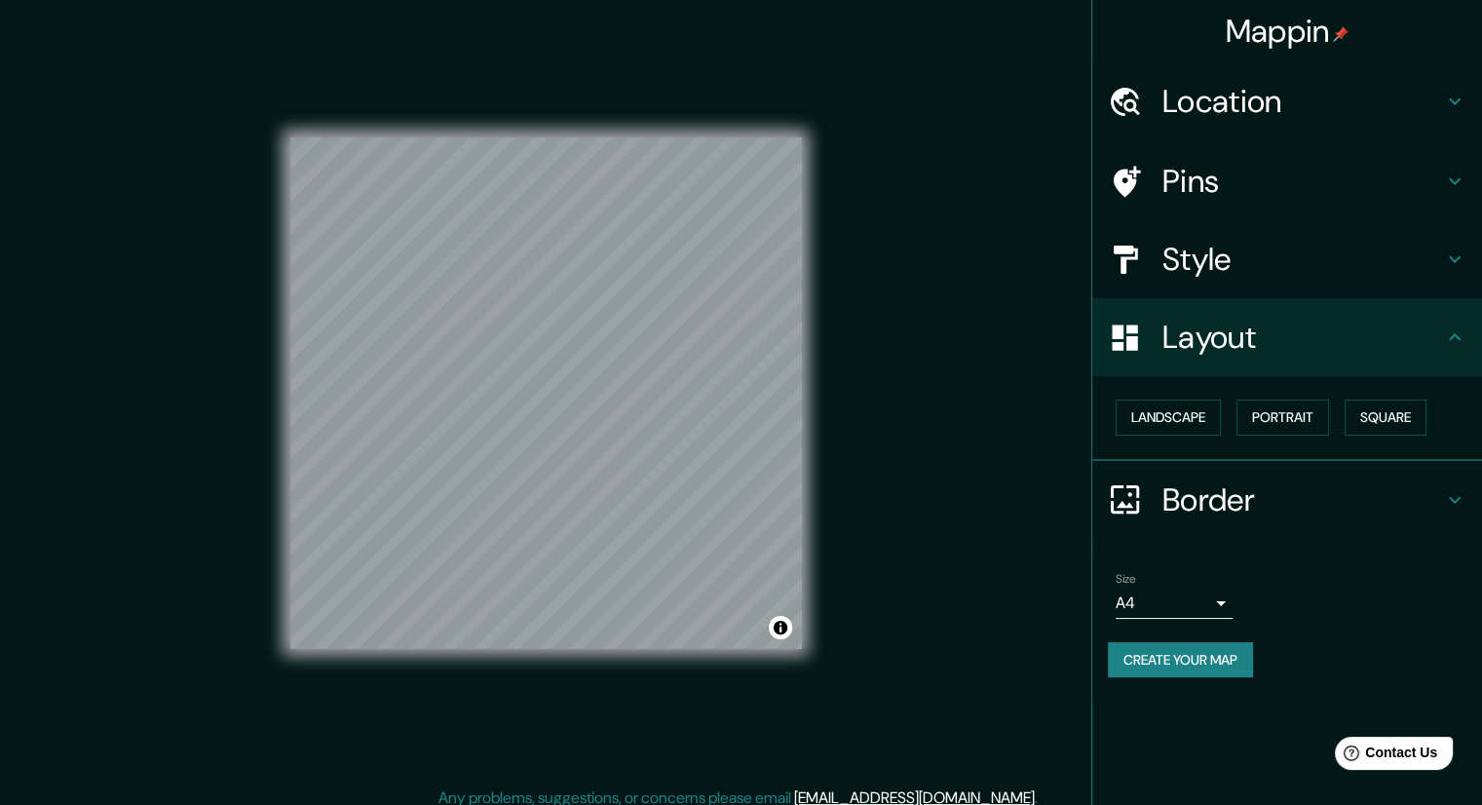
click at [1260, 258] on h4 "Style" at bounding box center [1302, 259] width 281 height 39
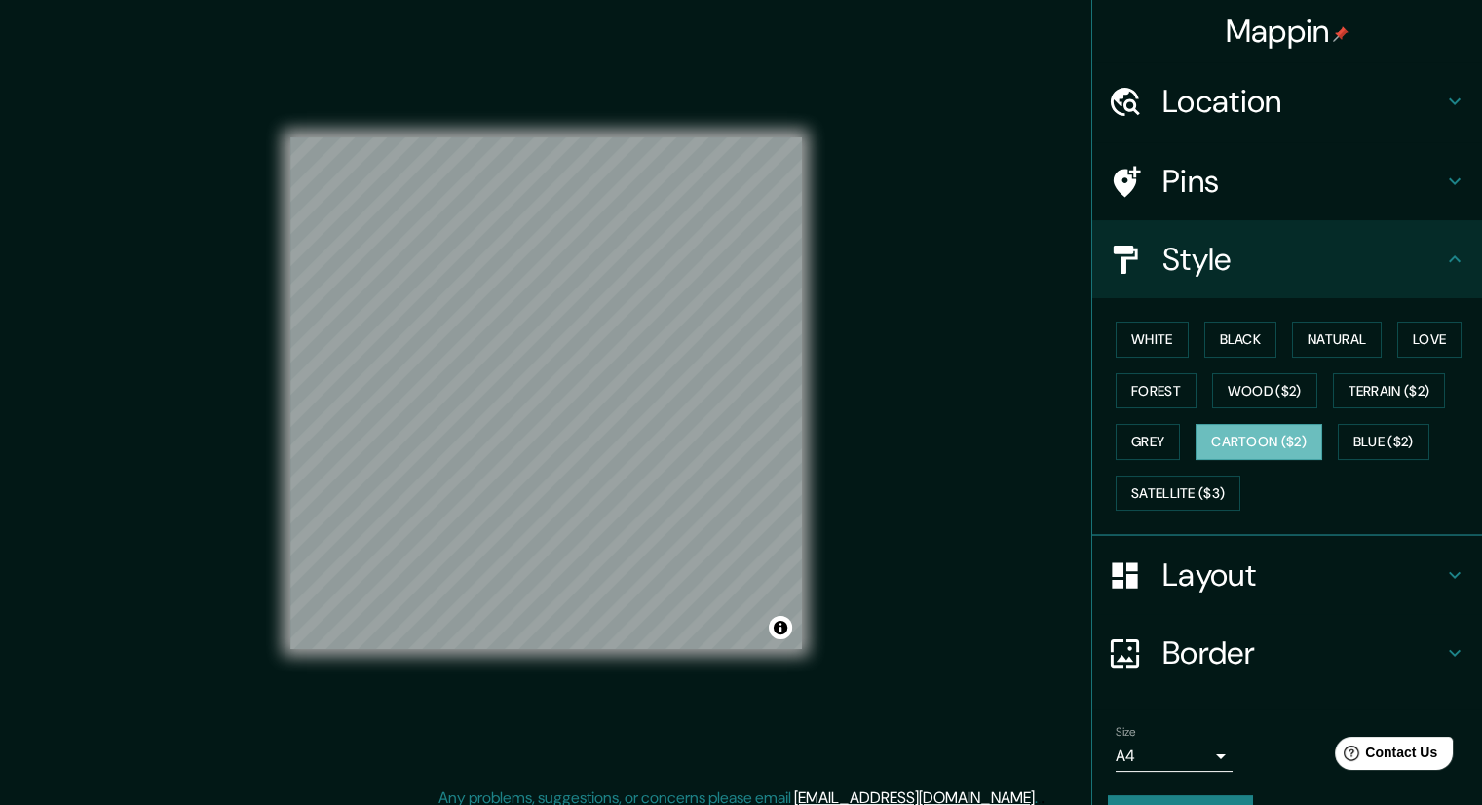
click at [1162, 319] on div "White Black Natural Love Forest Wood ($2) Terrain ($2) Grey Cartoon ($2) Blue (…" at bounding box center [1295, 416] width 374 height 205
click at [1170, 340] on button "White" at bounding box center [1151, 339] width 73 height 36
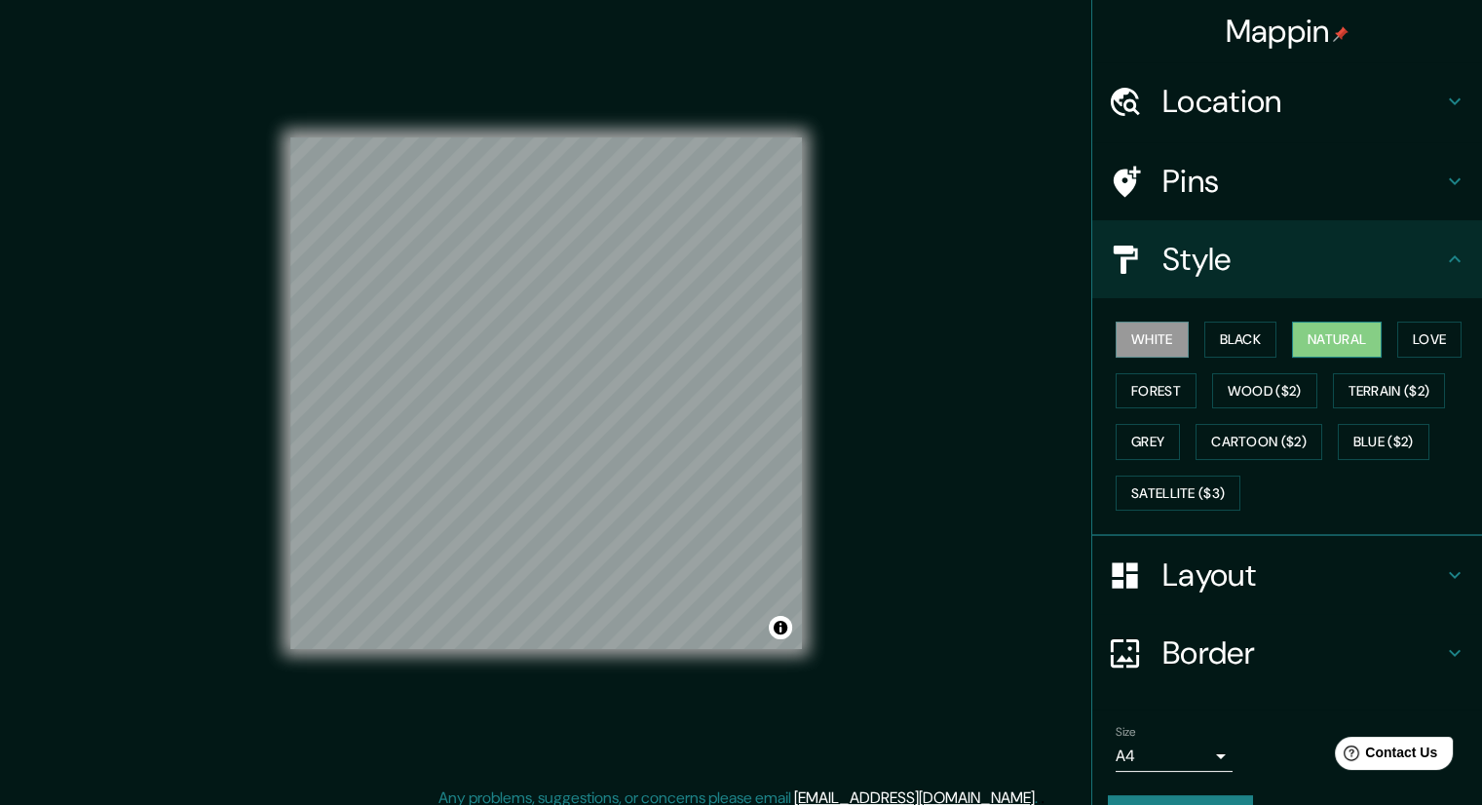
click at [1325, 324] on div "White Black Natural Love Forest Wood ($2) Terrain ($2) Grey Cartoon ($2) Blue (…" at bounding box center [1295, 416] width 374 height 205
click at [1325, 337] on button "Natural" at bounding box center [1337, 339] width 90 height 36
click at [1381, 337] on div "White Black Natural Love Forest Wood ($2) Terrain ($2) Grey Cartoon ($2) Blue (…" at bounding box center [1295, 416] width 374 height 205
click at [1431, 336] on button "Love" at bounding box center [1429, 339] width 64 height 36
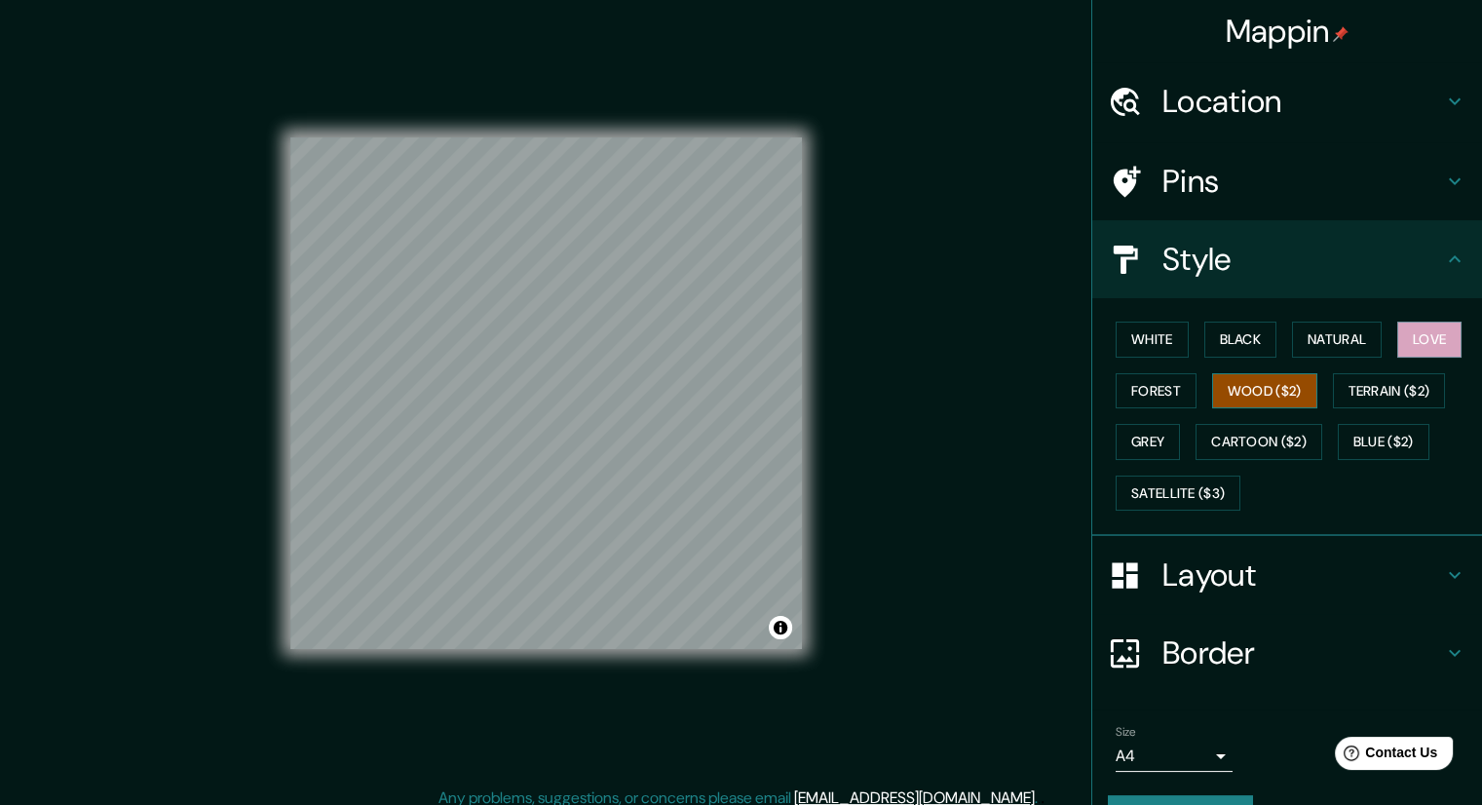
click at [1278, 398] on button "Wood ($2)" at bounding box center [1264, 391] width 105 height 36
click at [1115, 391] on button "Forest" at bounding box center [1155, 391] width 81 height 36
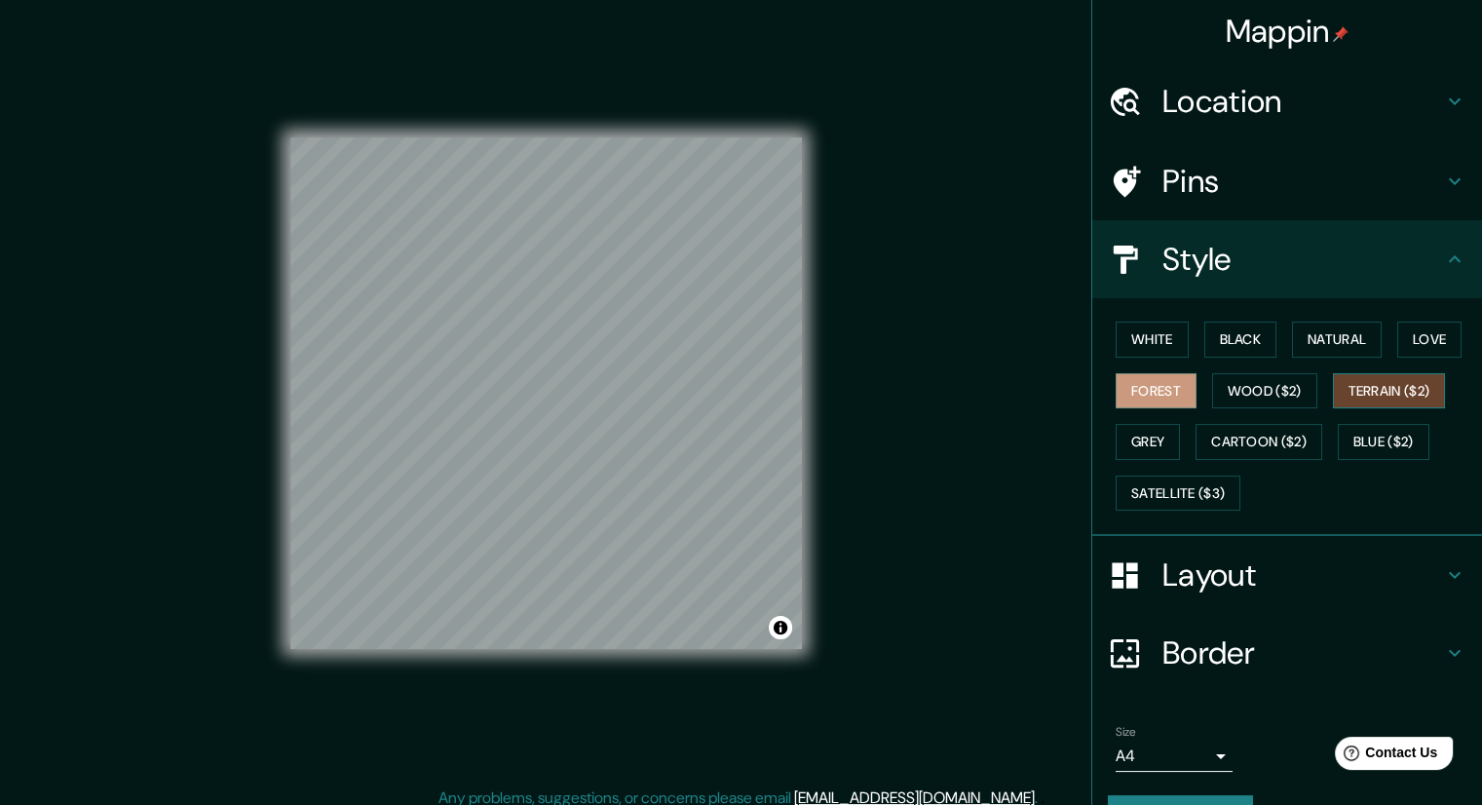
click at [1375, 385] on button "Terrain ($2)" at bounding box center [1389, 391] width 113 height 36
